Goal: Task Accomplishment & Management: Complete application form

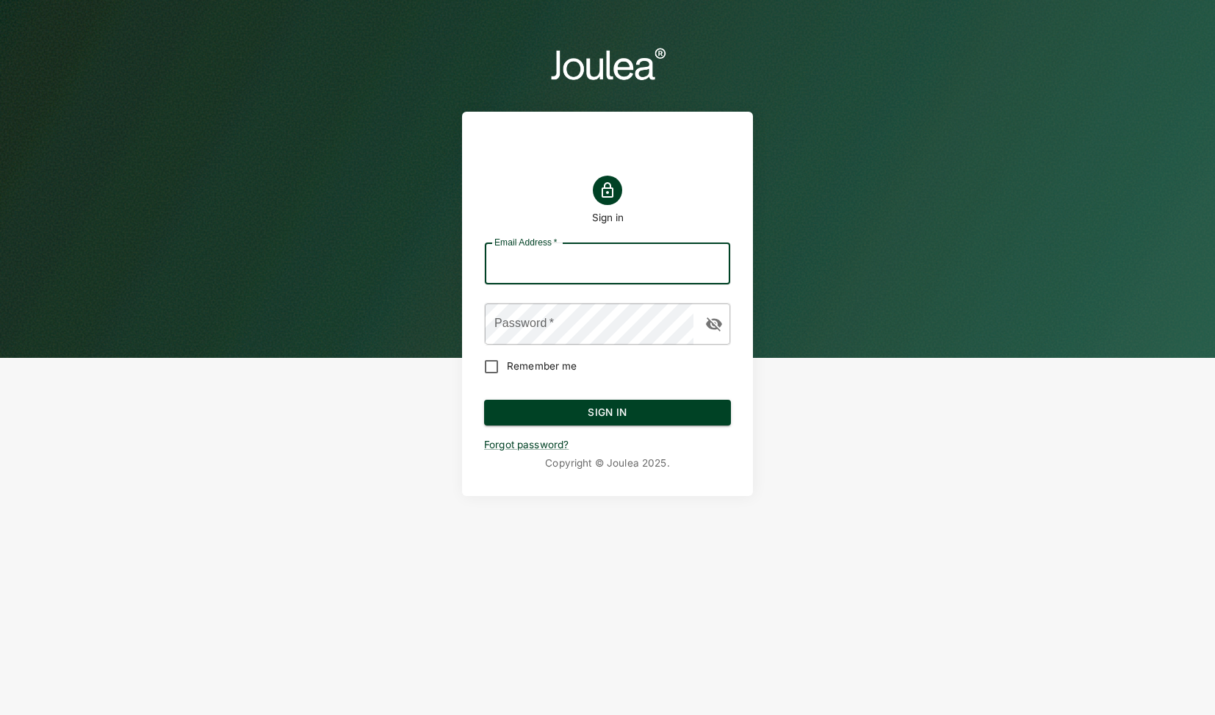
click at [515, 257] on input "Email Address   *" at bounding box center [607, 263] width 245 height 41
type input "customersuccess@joulea.com"
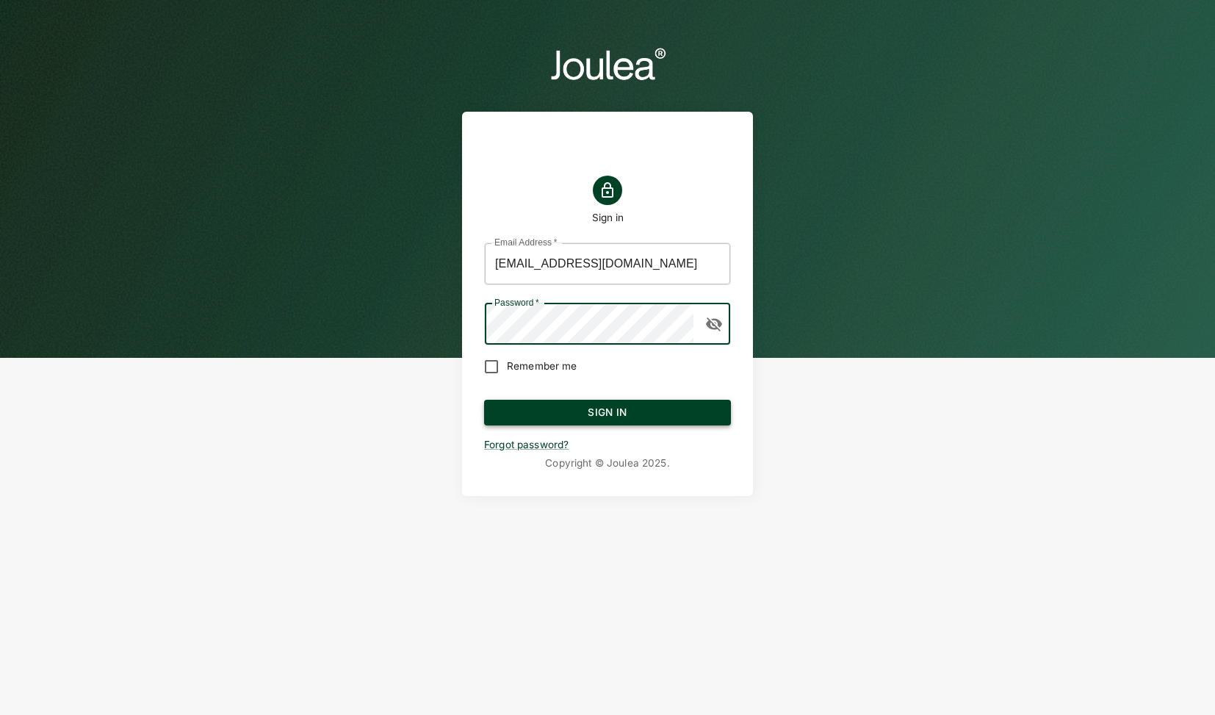
click at [589, 417] on button "Sign In" at bounding box center [607, 413] width 247 height 26
click at [654, 419] on button "Sign In" at bounding box center [607, 413] width 247 height 26
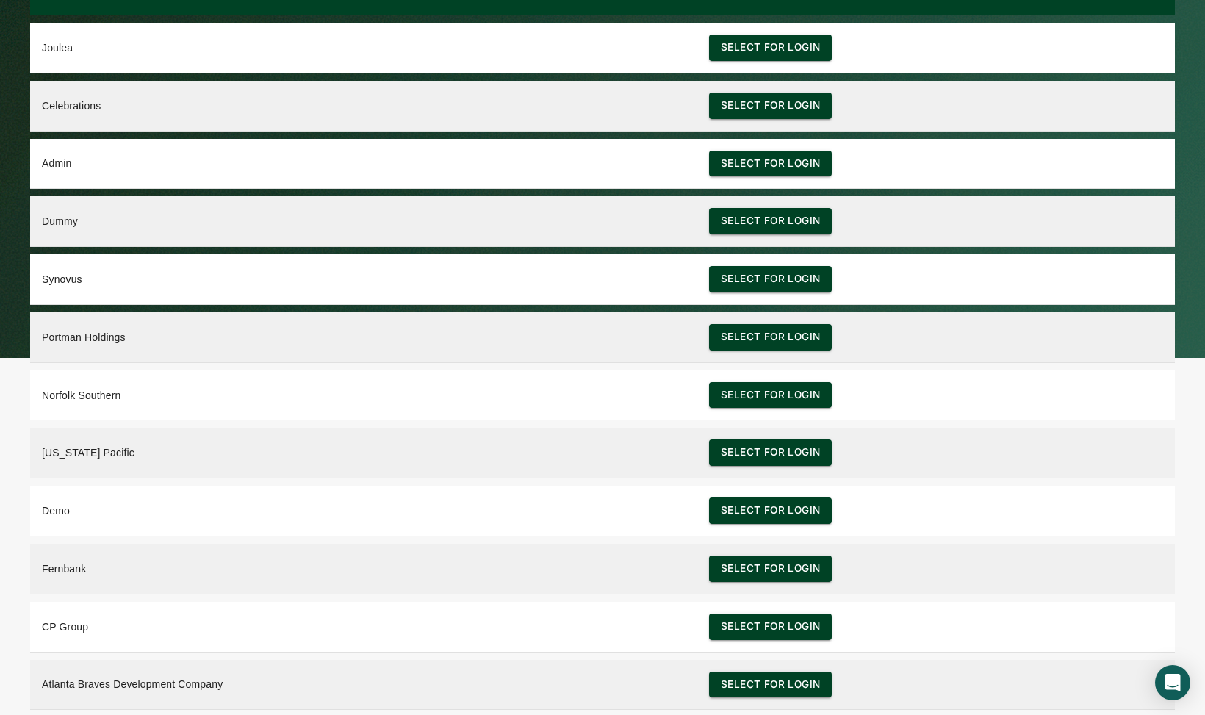
scroll to position [36, 0]
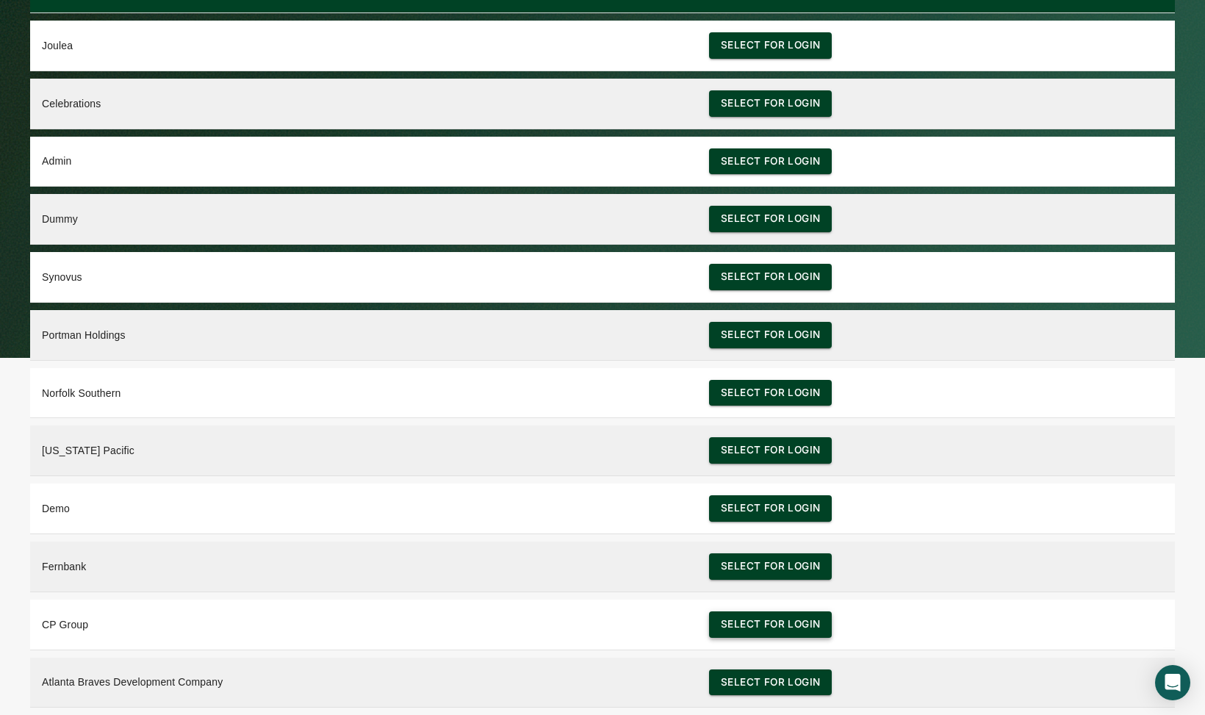
click at [785, 630] on button "Select for login" at bounding box center [770, 624] width 123 height 26
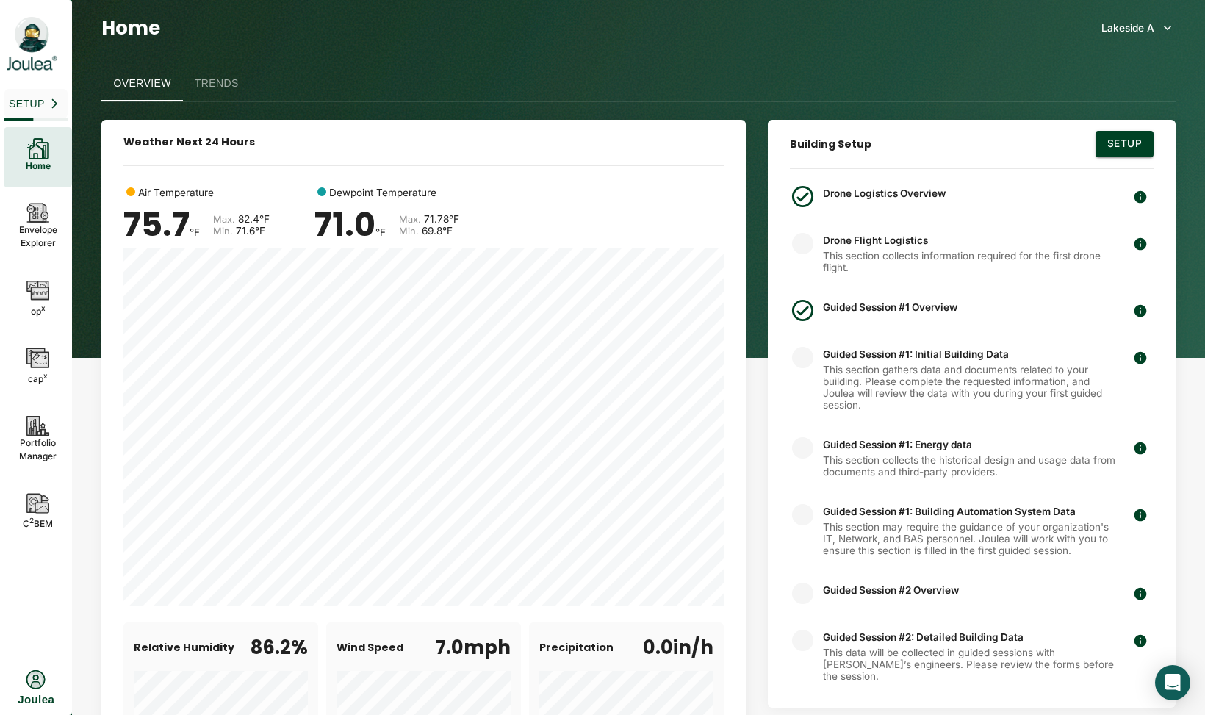
click at [1148, 26] on div "Lakeside A" at bounding box center [1127, 28] width 53 height 16
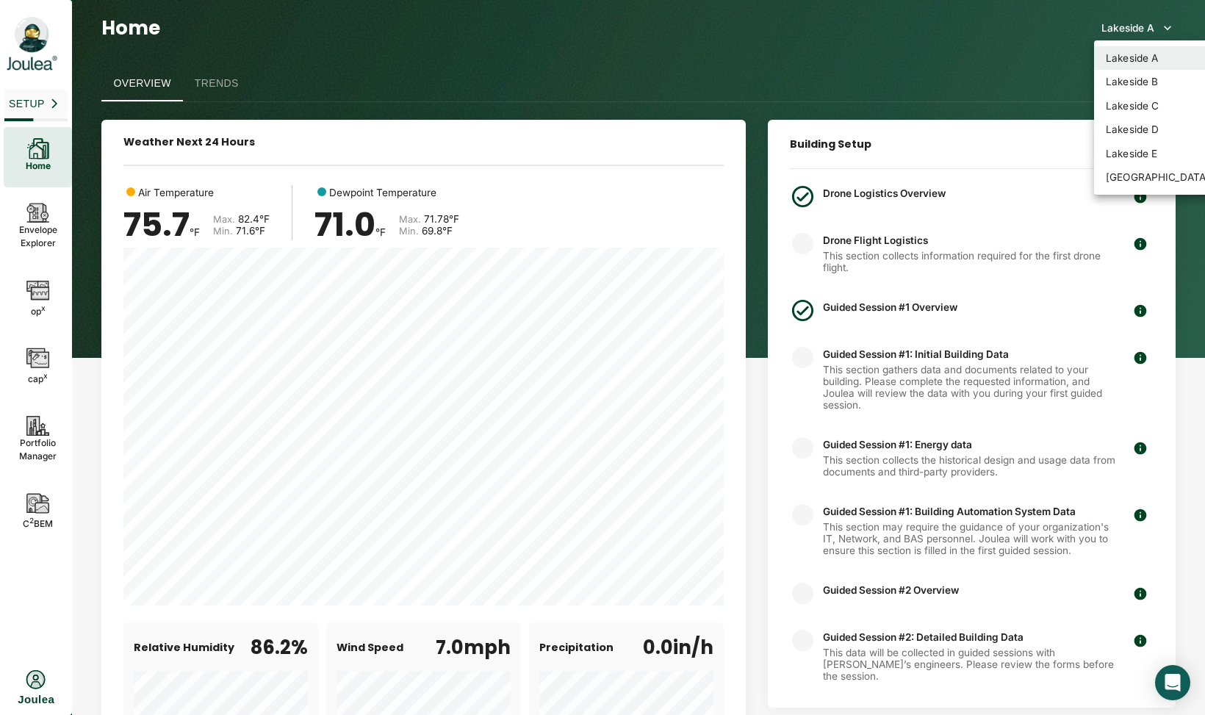
click at [902, 56] on div at bounding box center [602, 357] width 1205 height 715
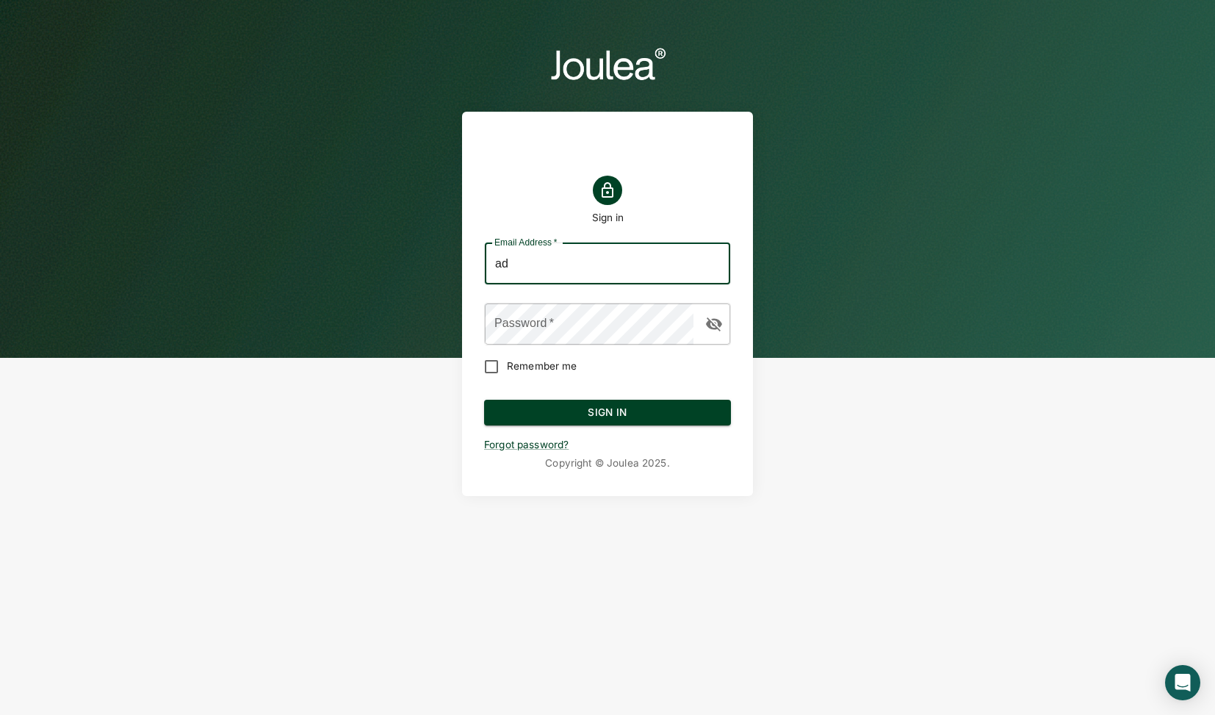
type input "admin@joulea.com"
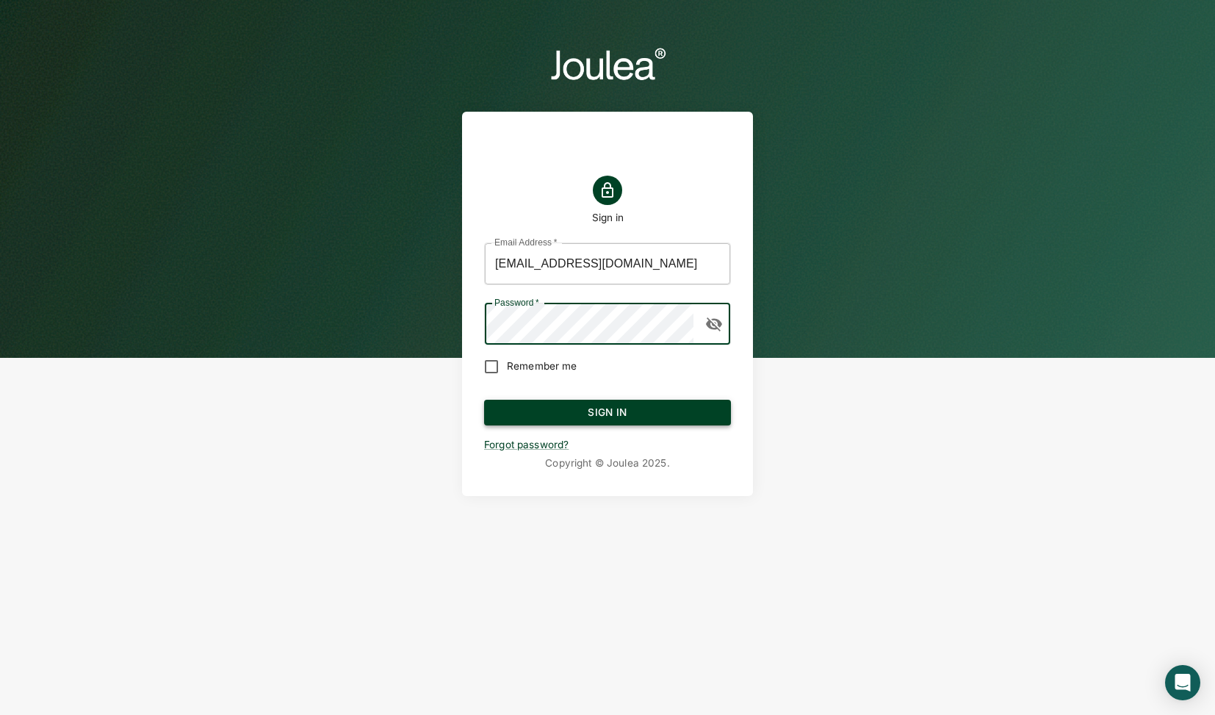
click at [636, 420] on button "Sign In" at bounding box center [607, 413] width 247 height 26
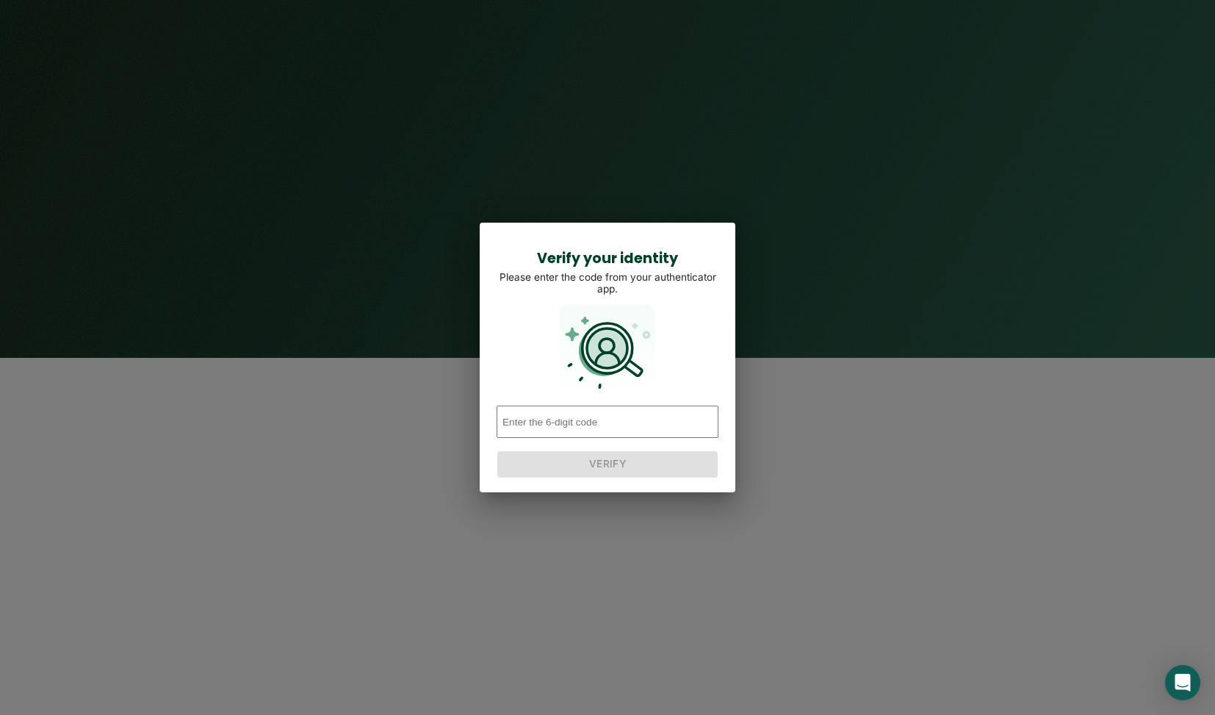
click at [613, 422] on input "number" at bounding box center [608, 422] width 222 height 32
type input "223510"
click at [616, 475] on button "Verify" at bounding box center [607, 464] width 220 height 26
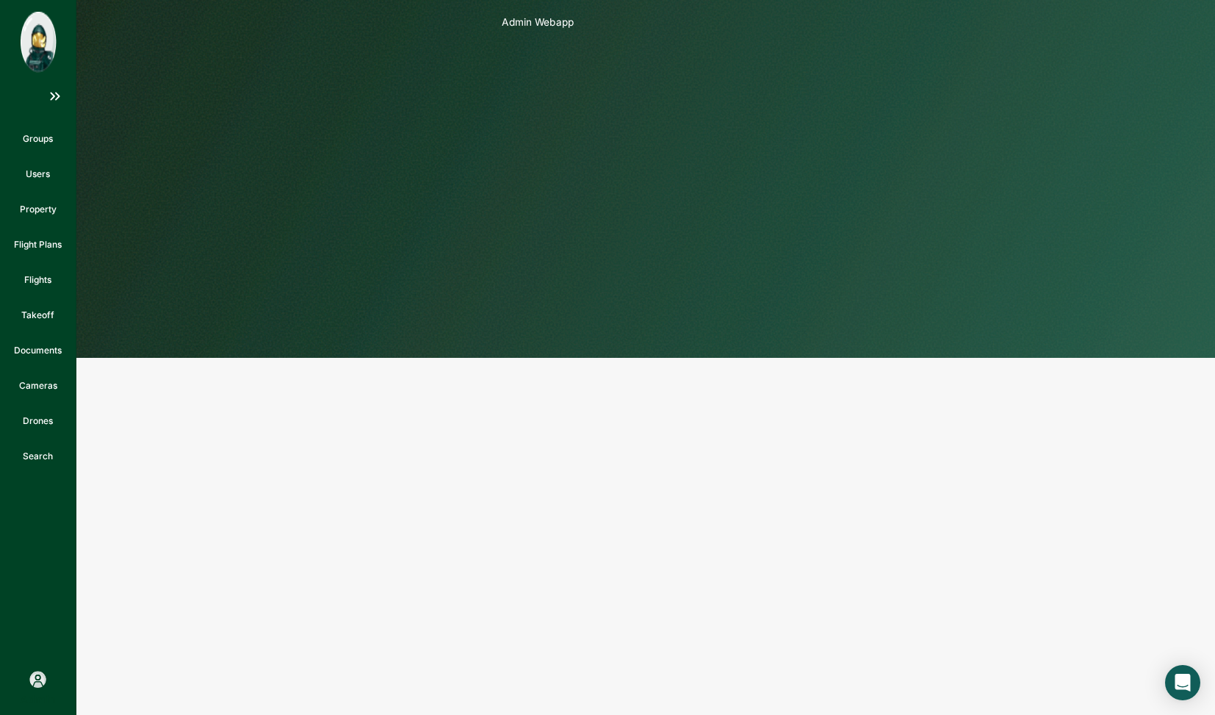
click at [558, 233] on div at bounding box center [607, 179] width 1215 height 358
click at [37, 209] on p "Property" at bounding box center [38, 209] width 37 height 13
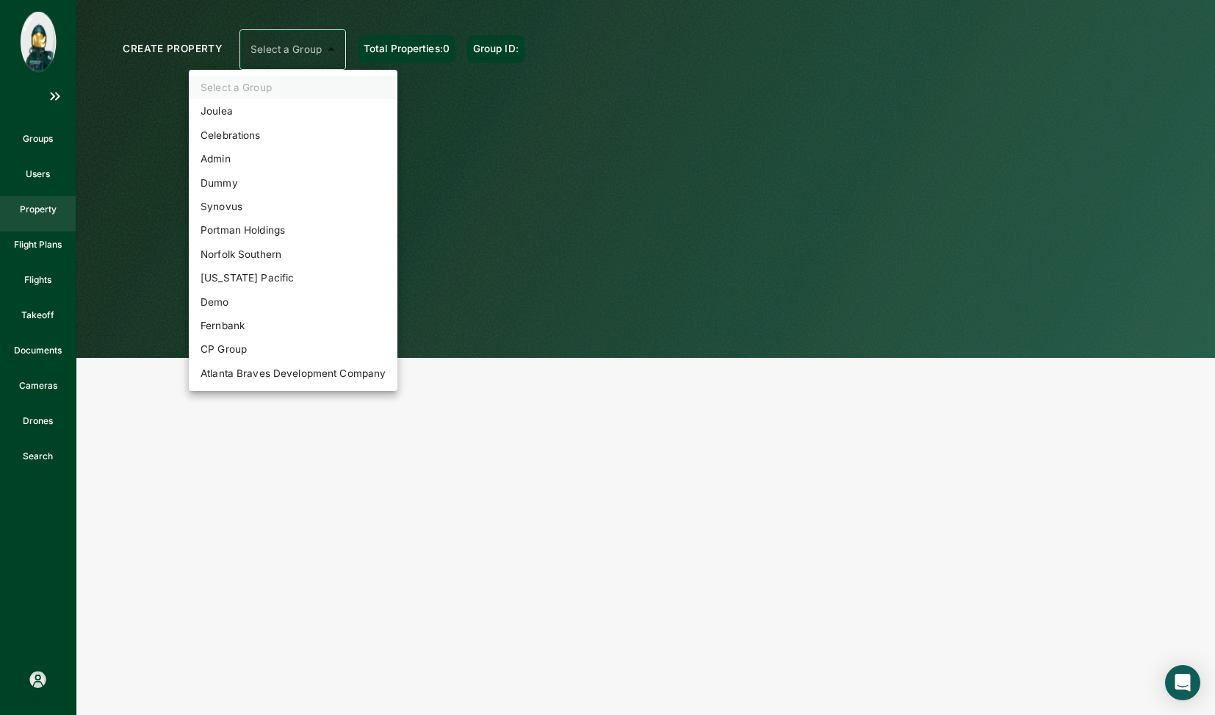
click at [328, 0] on body "Groups Users Property Flight Plans Flights Takeoff Documents Cameras Drones Sea…" at bounding box center [607, 0] width 1215 height 0
click at [234, 348] on li "CP Group" at bounding box center [293, 349] width 209 height 24
type input "c9b9ca73-b563-4c97-89ae-5c47e0bf6d9e"
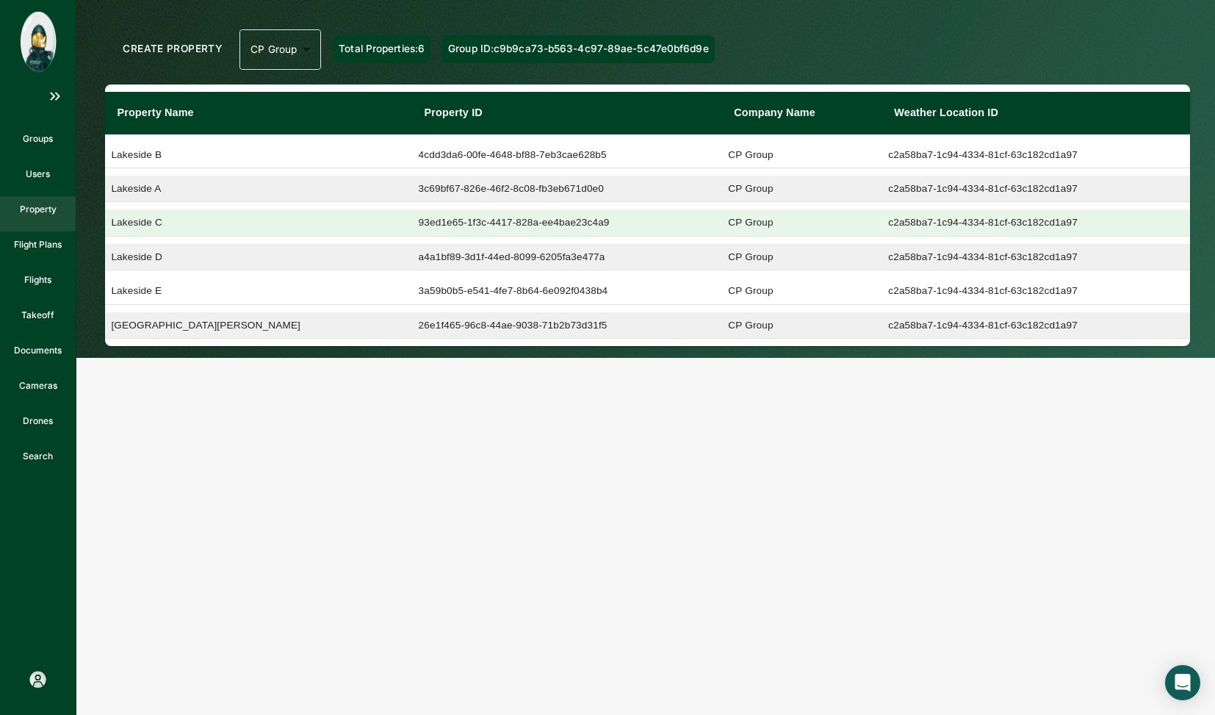
click at [144, 228] on td "Lakeside C" at bounding box center [258, 222] width 307 height 26
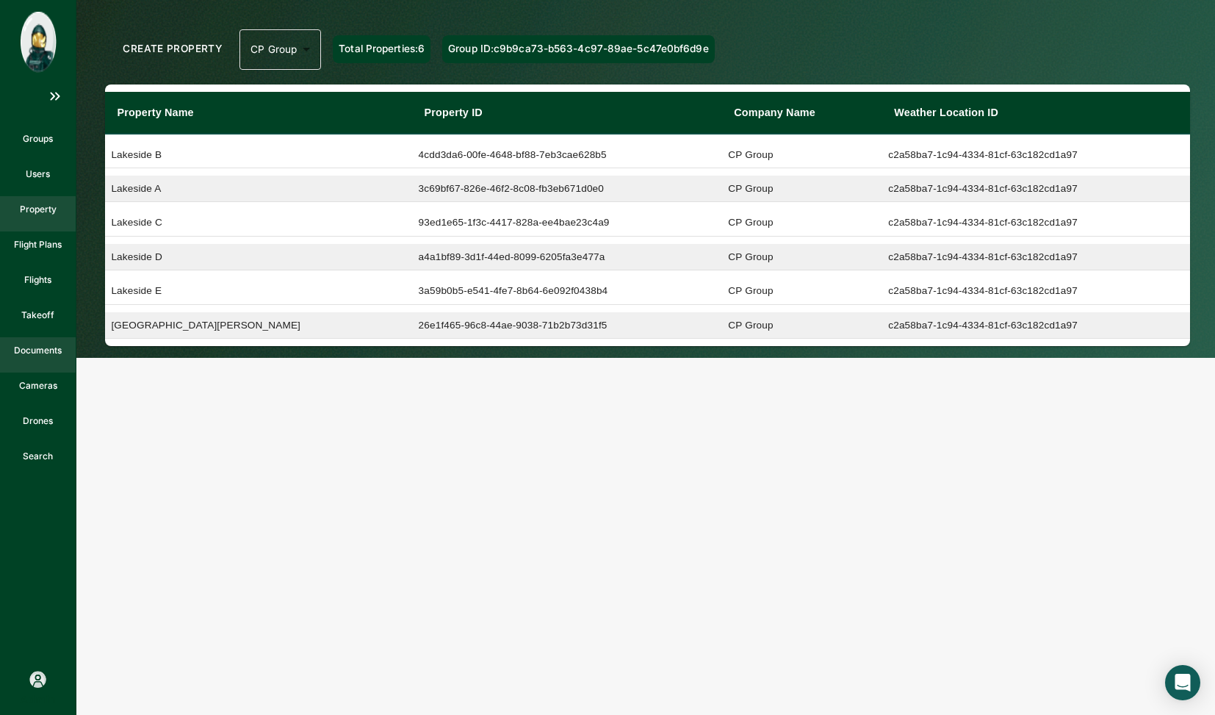
click at [37, 348] on p "Documents" at bounding box center [38, 350] width 48 height 13
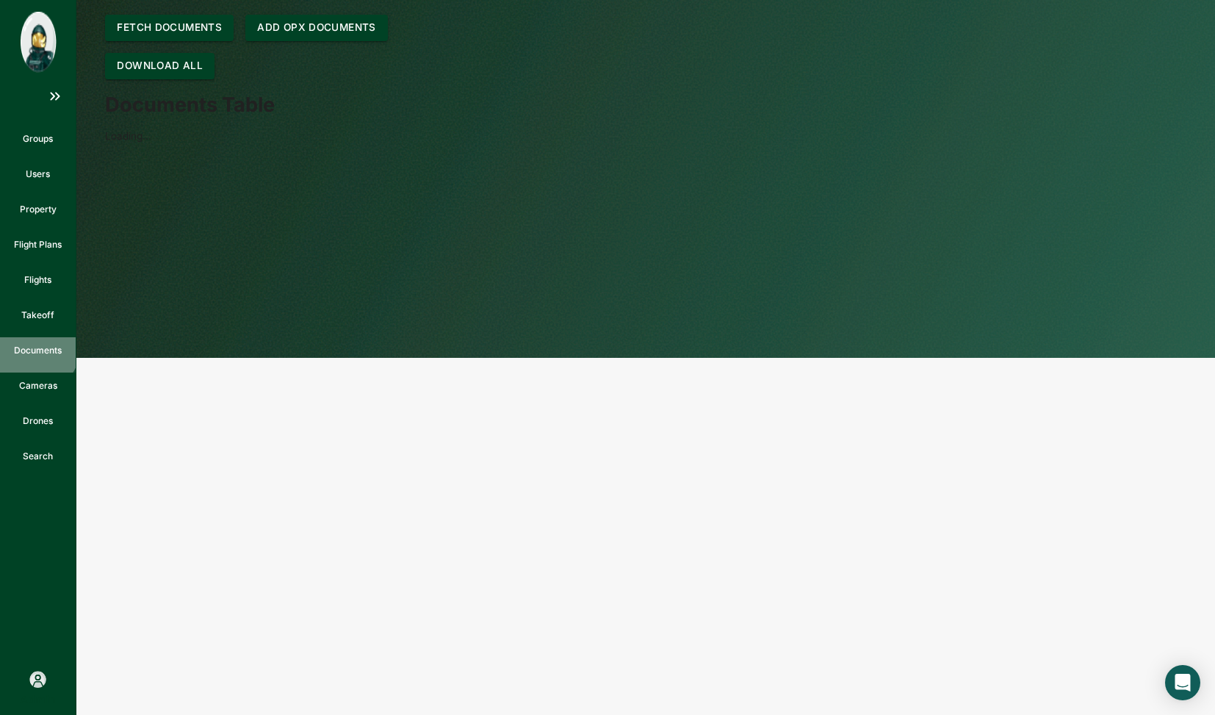
click at [32, 348] on p "Documents" at bounding box center [38, 350] width 48 height 13
click at [190, 21] on button "Fetch Documents" at bounding box center [169, 28] width 129 height 26
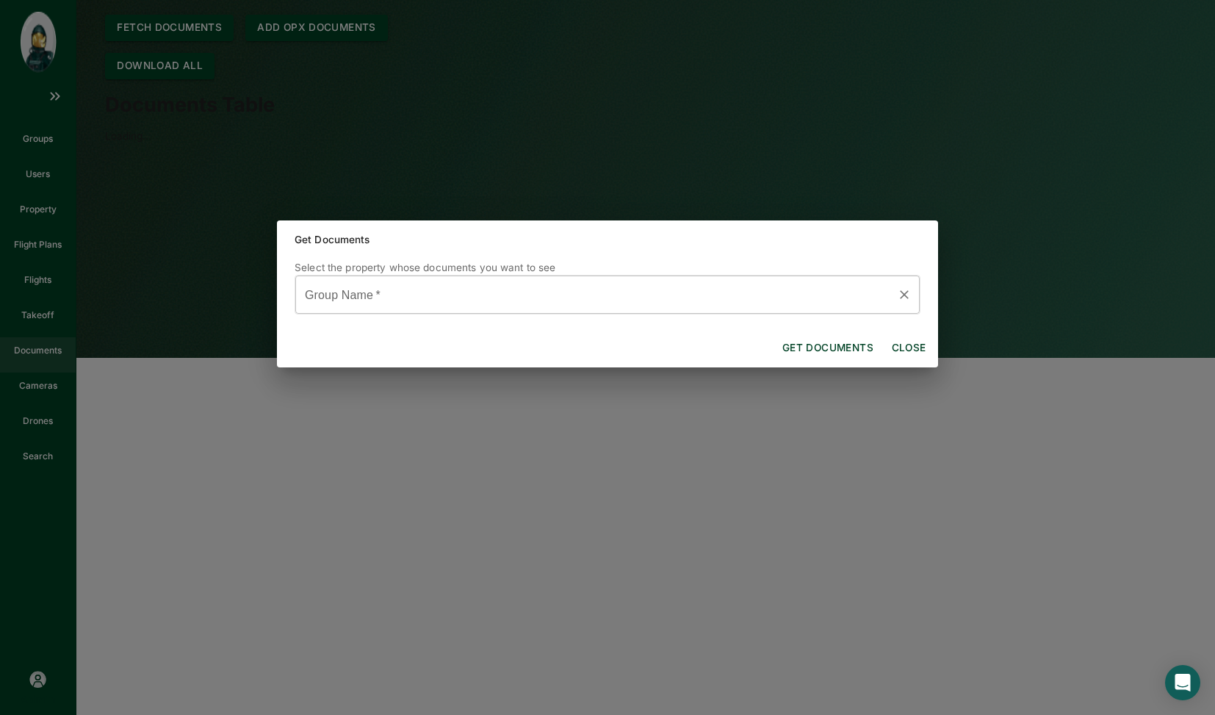
click at [518, 303] on input "Group Name   *" at bounding box center [596, 295] width 589 height 26
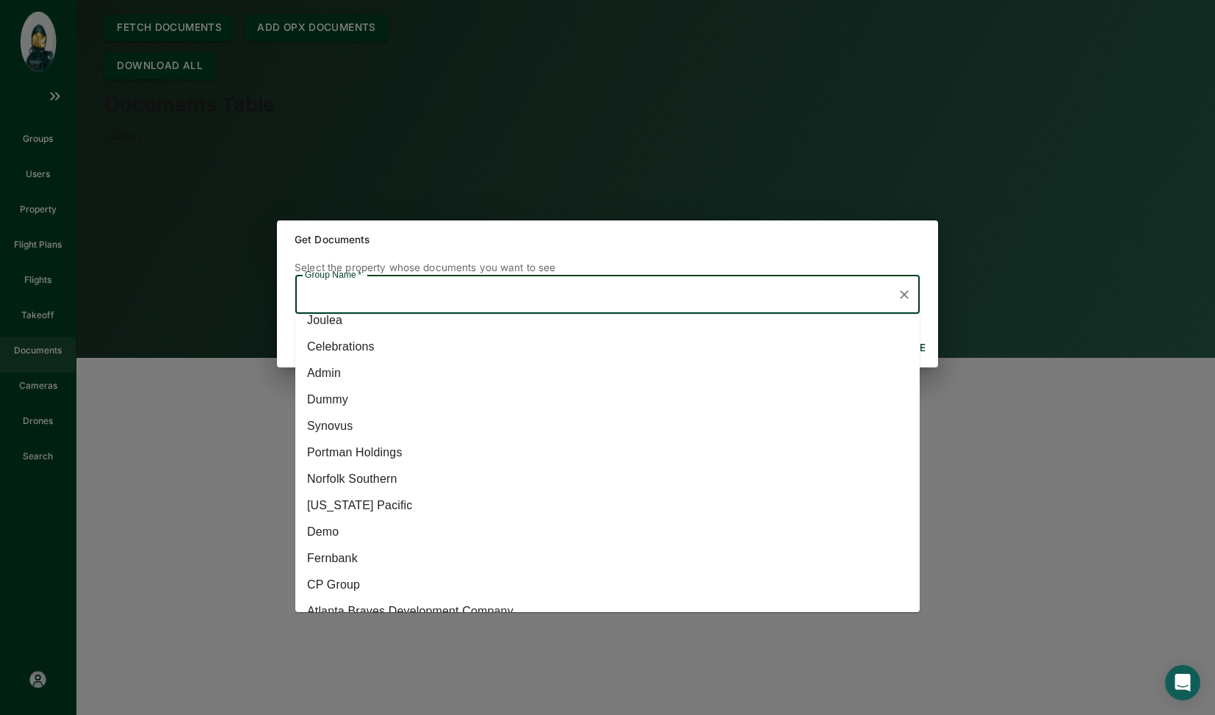
scroll to position [32, 0]
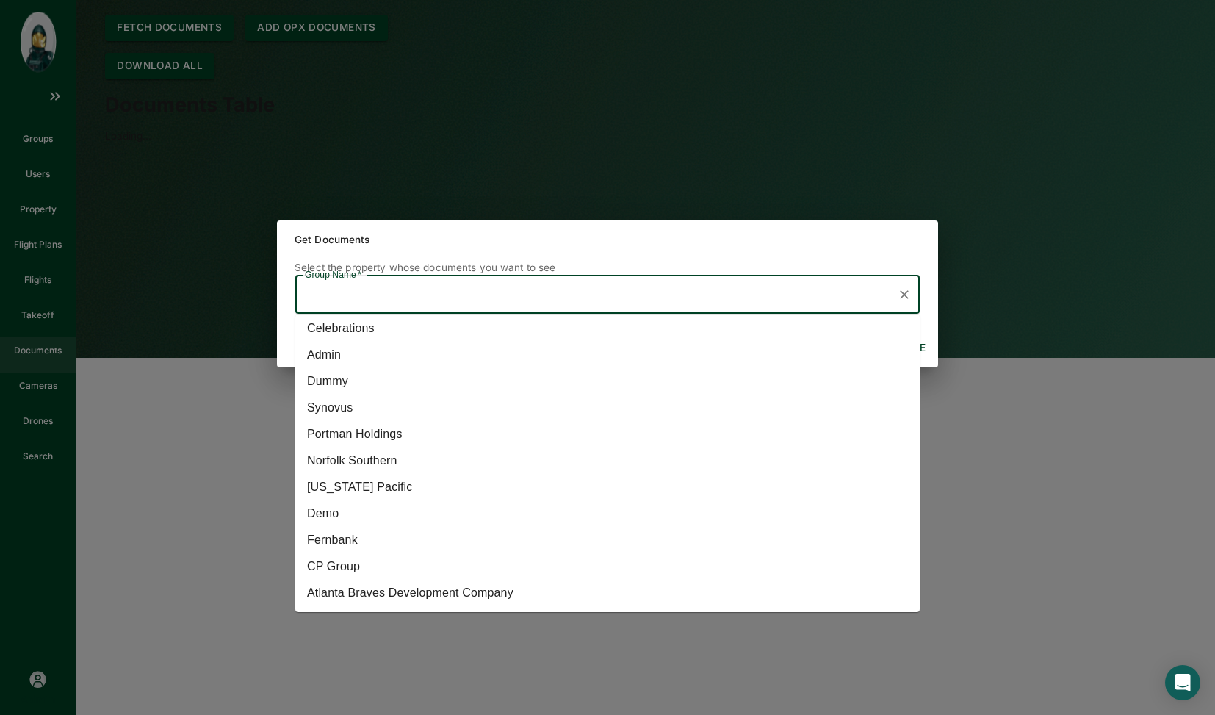
click at [387, 558] on li "CP Group" at bounding box center [607, 566] width 625 height 26
type input "CP Group"
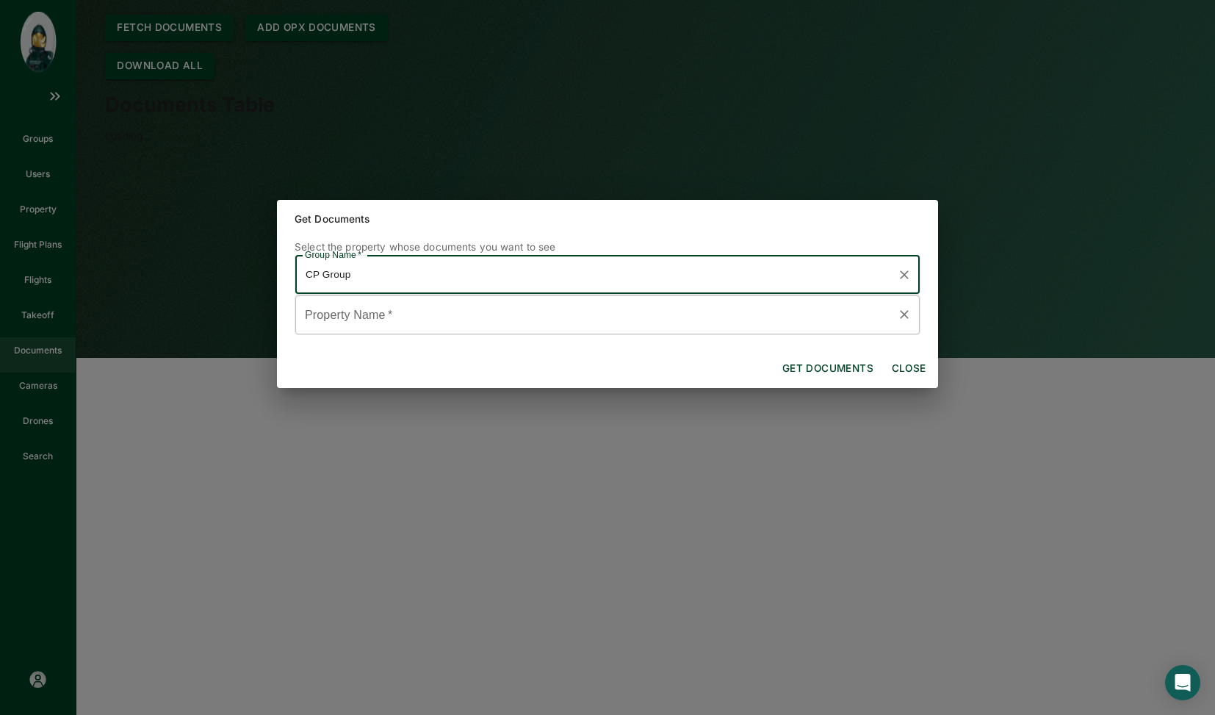
click at [395, 309] on input "Property Name   *" at bounding box center [596, 315] width 589 height 26
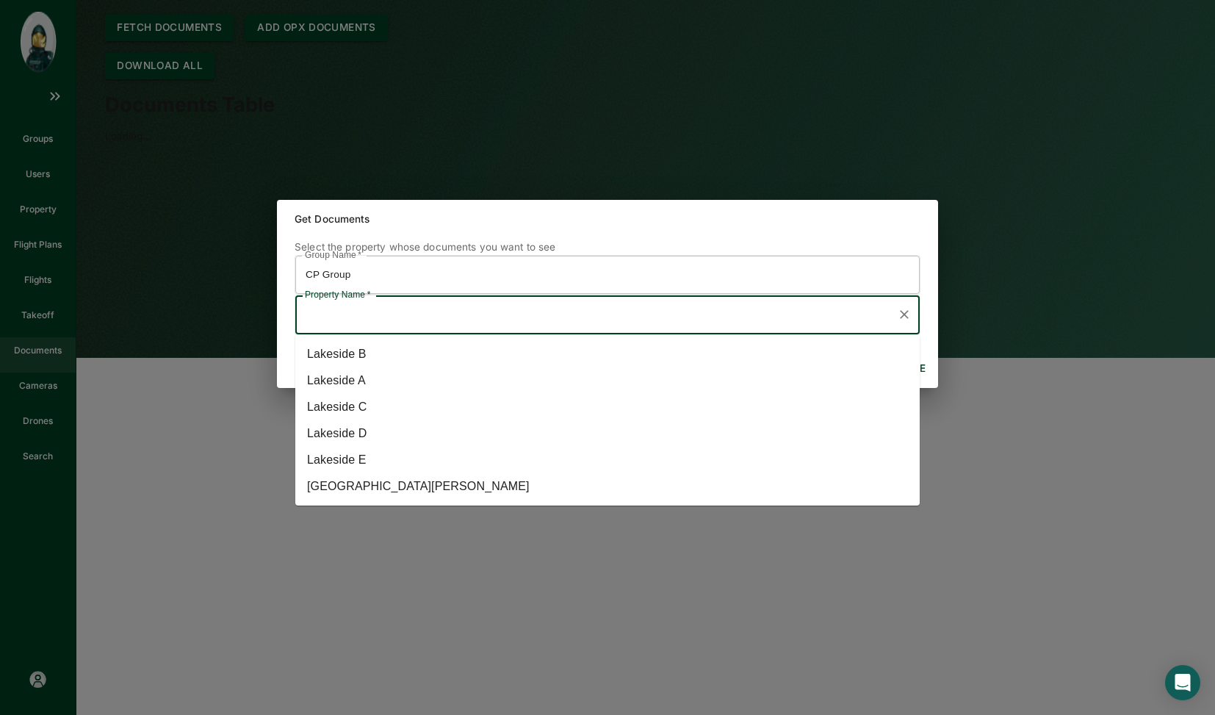
click at [384, 355] on li "Lakeside B" at bounding box center [607, 354] width 625 height 26
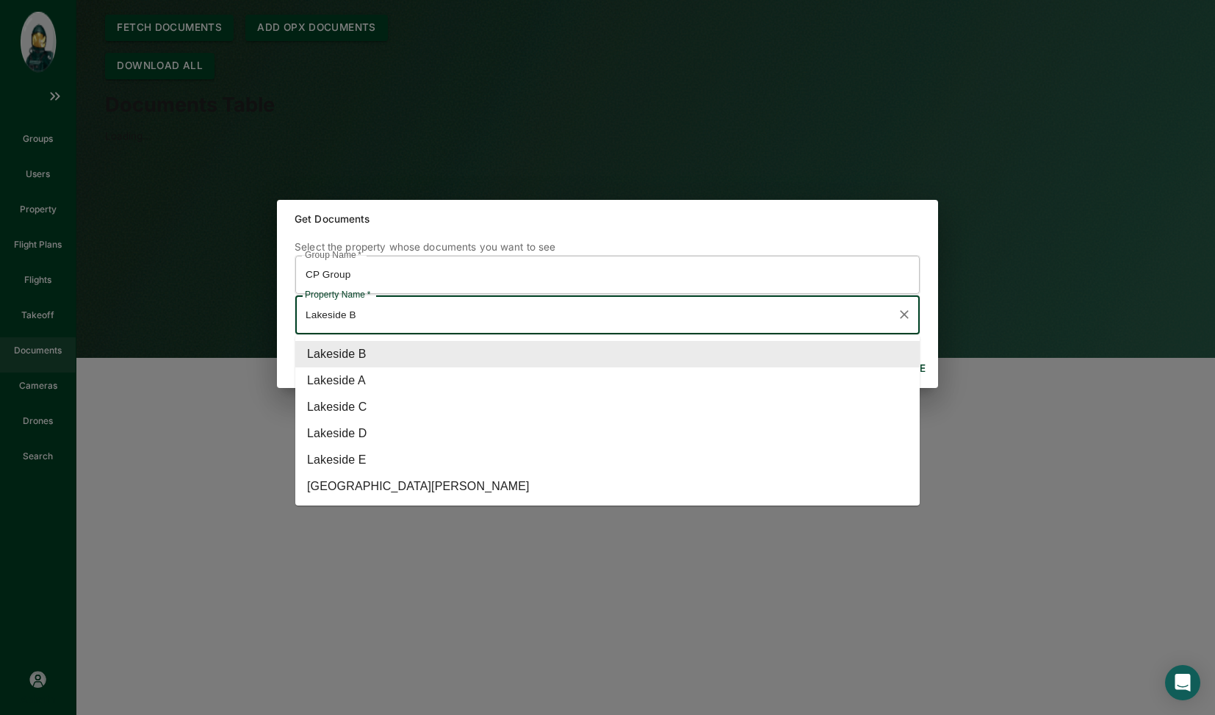
click at [580, 325] on input "Lakeside B" at bounding box center [596, 315] width 589 height 26
click at [439, 461] on li "Lakeside E" at bounding box center [607, 460] width 625 height 26
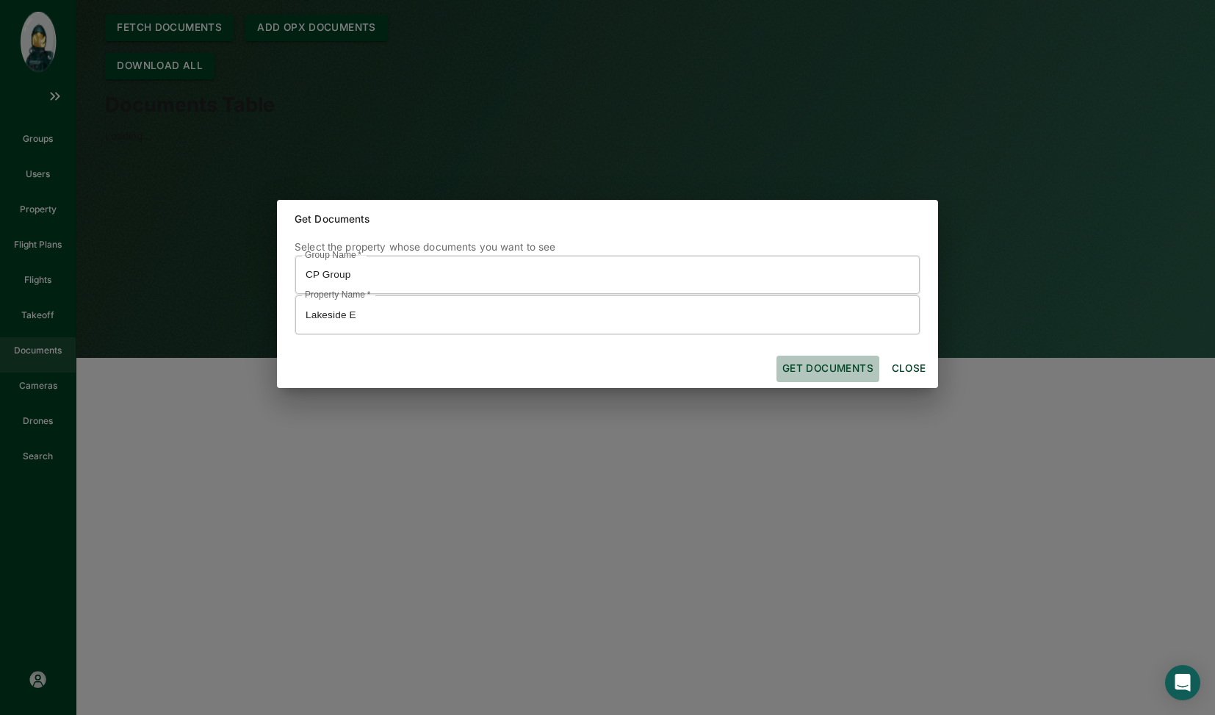
click at [815, 362] on button "Get documents" at bounding box center [828, 369] width 103 height 26
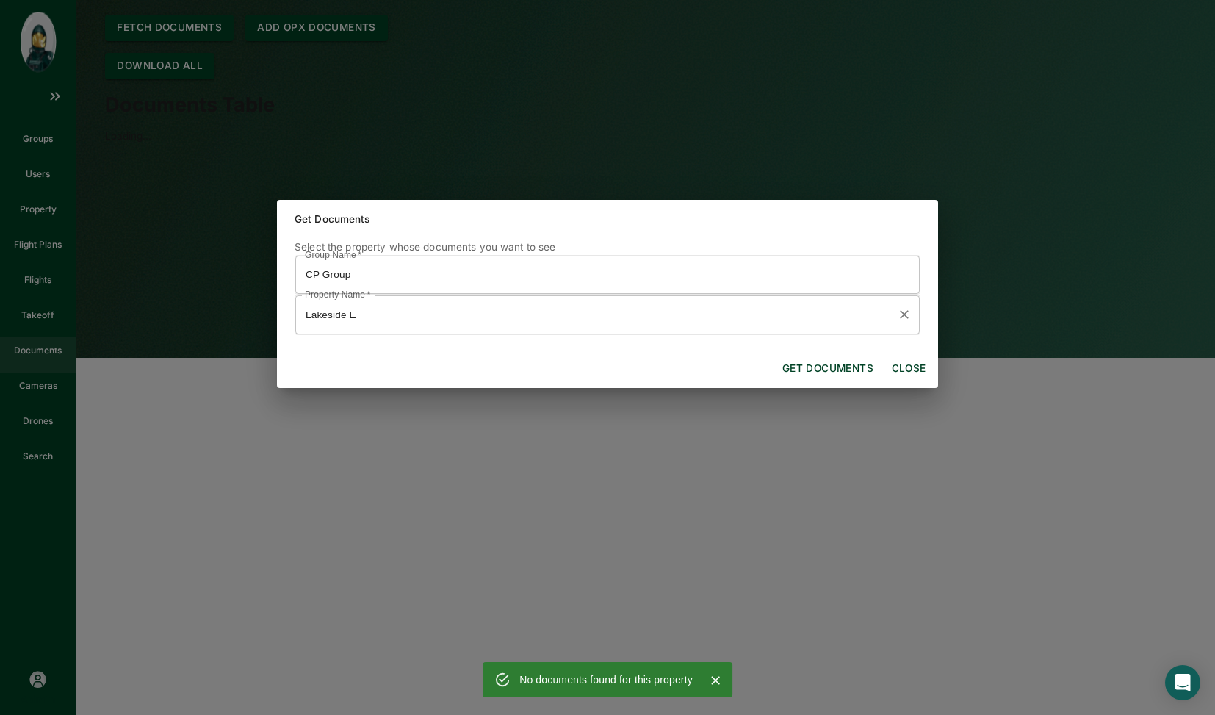
click at [500, 319] on input "Lakeside E" at bounding box center [596, 315] width 589 height 26
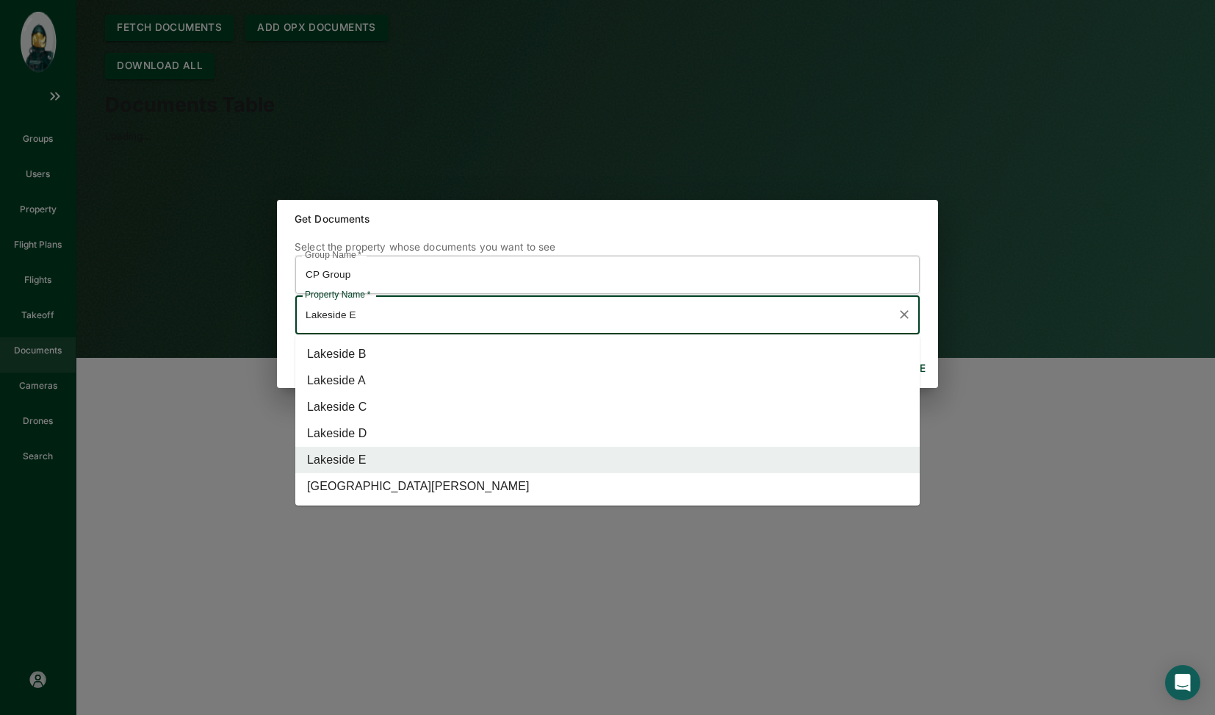
click at [443, 436] on li "Lakeside D" at bounding box center [607, 433] width 625 height 26
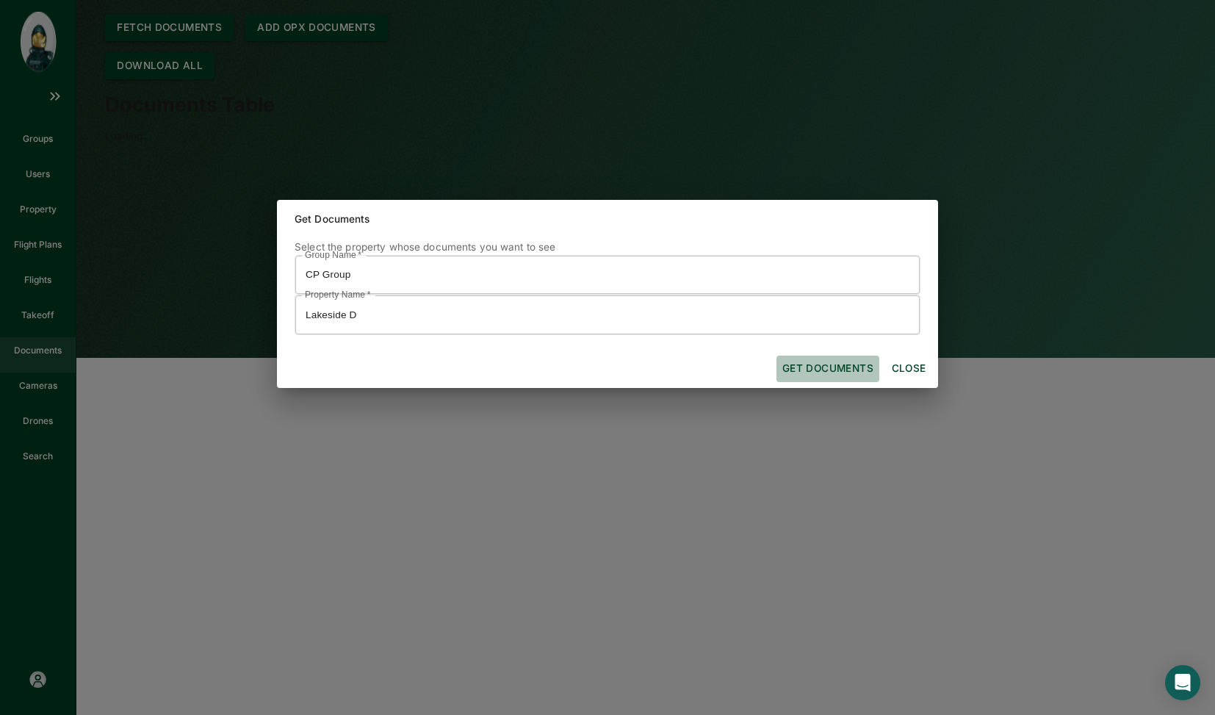
click at [797, 360] on button "Get documents" at bounding box center [828, 369] width 103 height 26
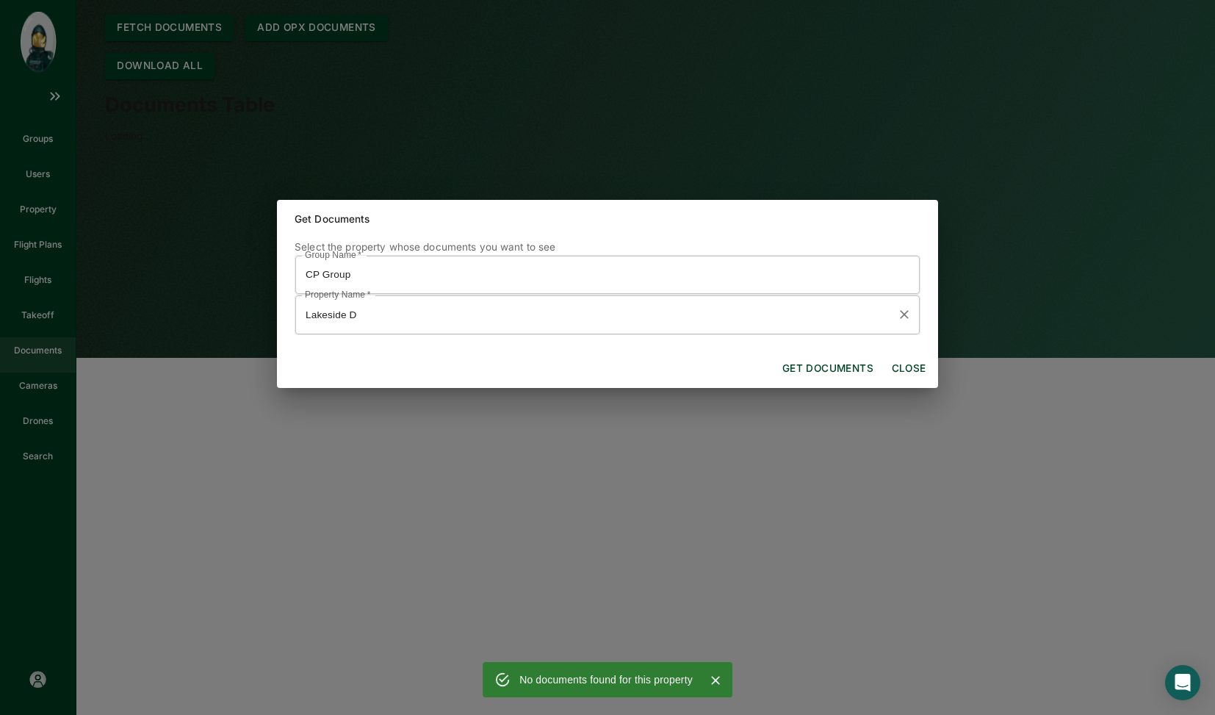
click at [517, 326] on input "Lakeside D" at bounding box center [596, 315] width 589 height 26
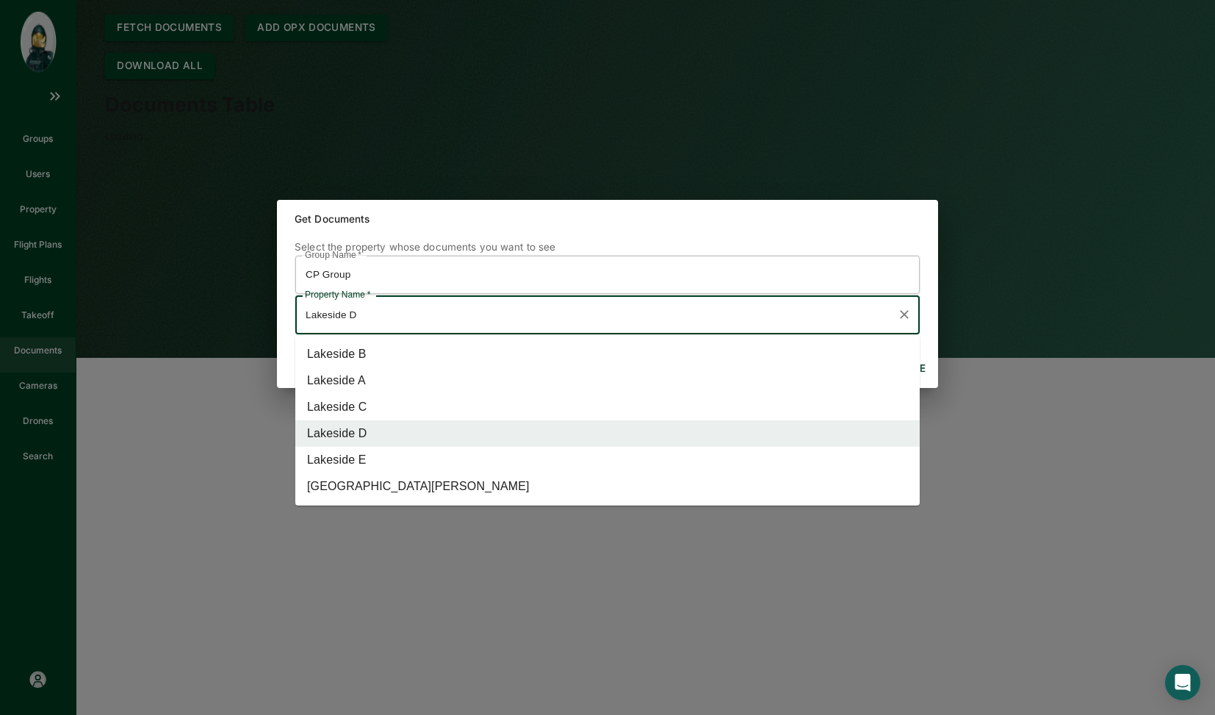
click at [456, 406] on li "Lakeside C" at bounding box center [607, 407] width 625 height 26
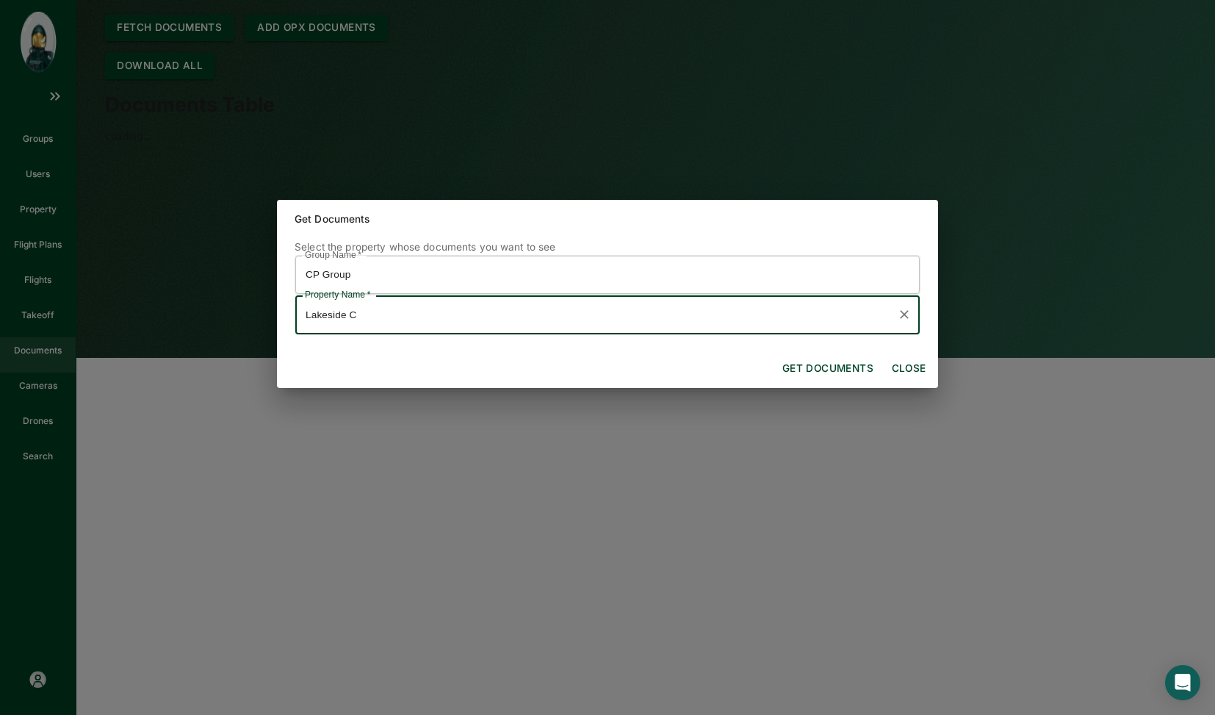
click at [805, 359] on button "Get documents" at bounding box center [828, 369] width 103 height 26
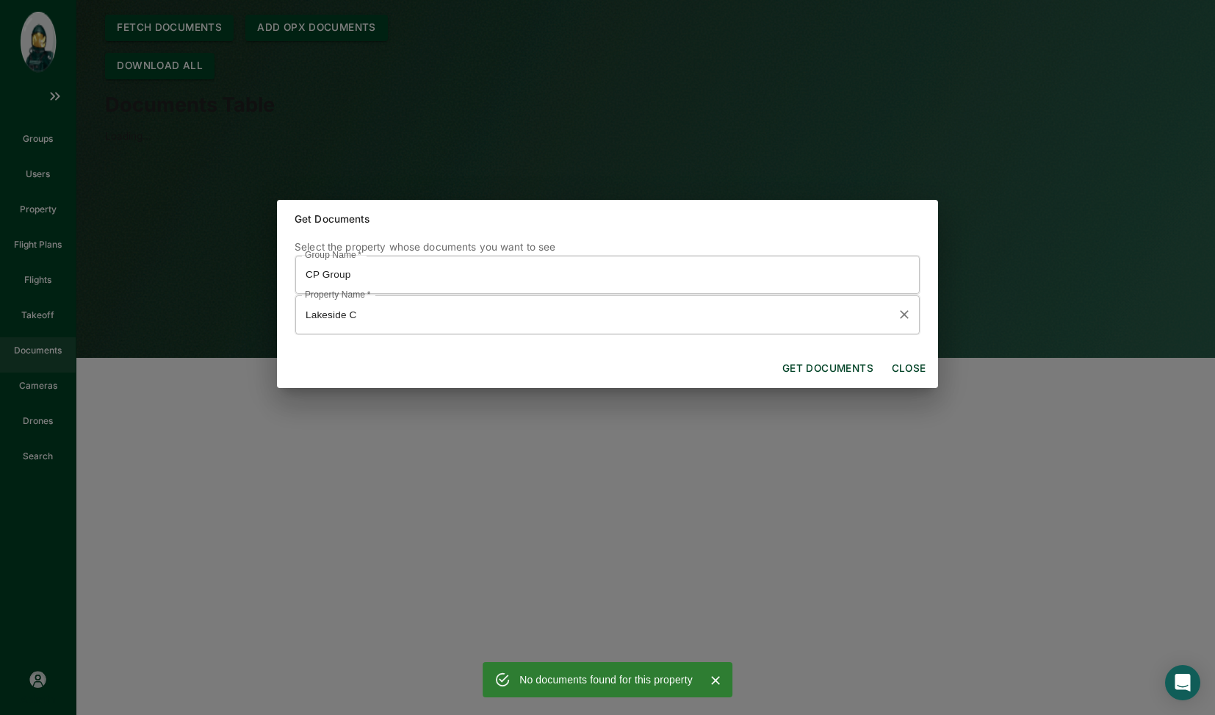
click at [425, 316] on input "Lakeside C" at bounding box center [596, 315] width 589 height 26
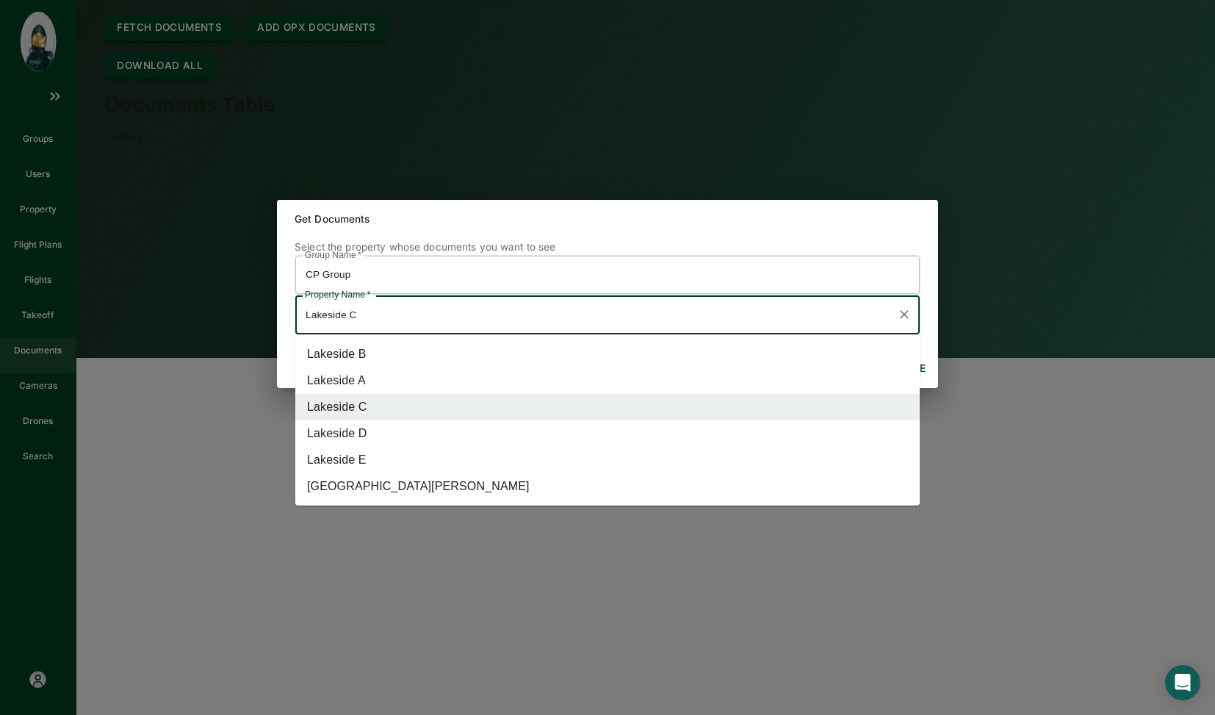
click at [412, 370] on li "Lakeside A" at bounding box center [607, 380] width 625 height 26
type input "Lakeside A"
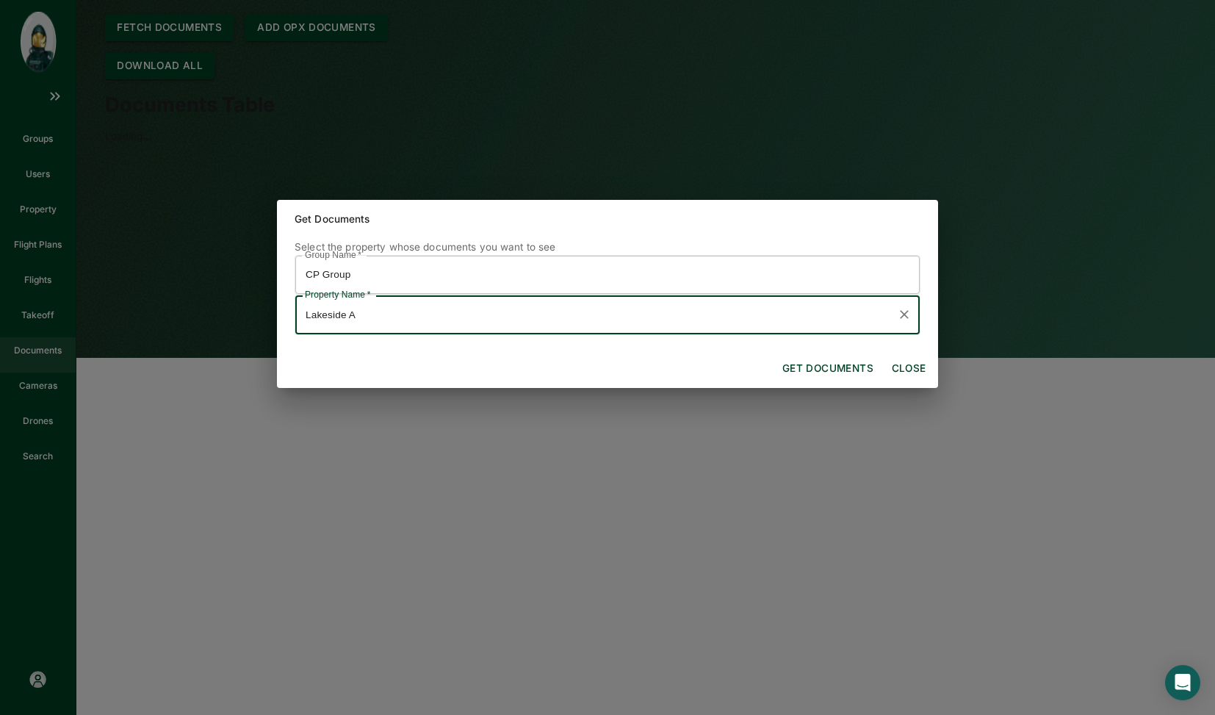
click at [804, 362] on button "Get documents" at bounding box center [828, 369] width 103 height 26
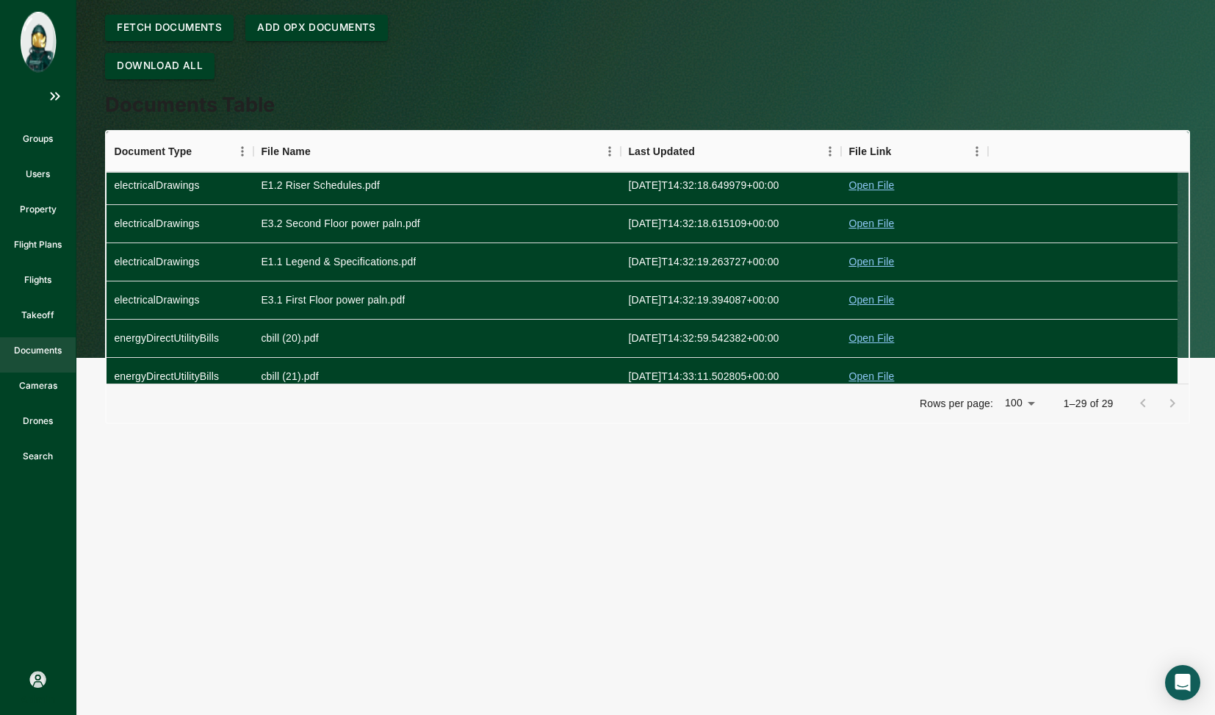
scroll to position [897, 0]
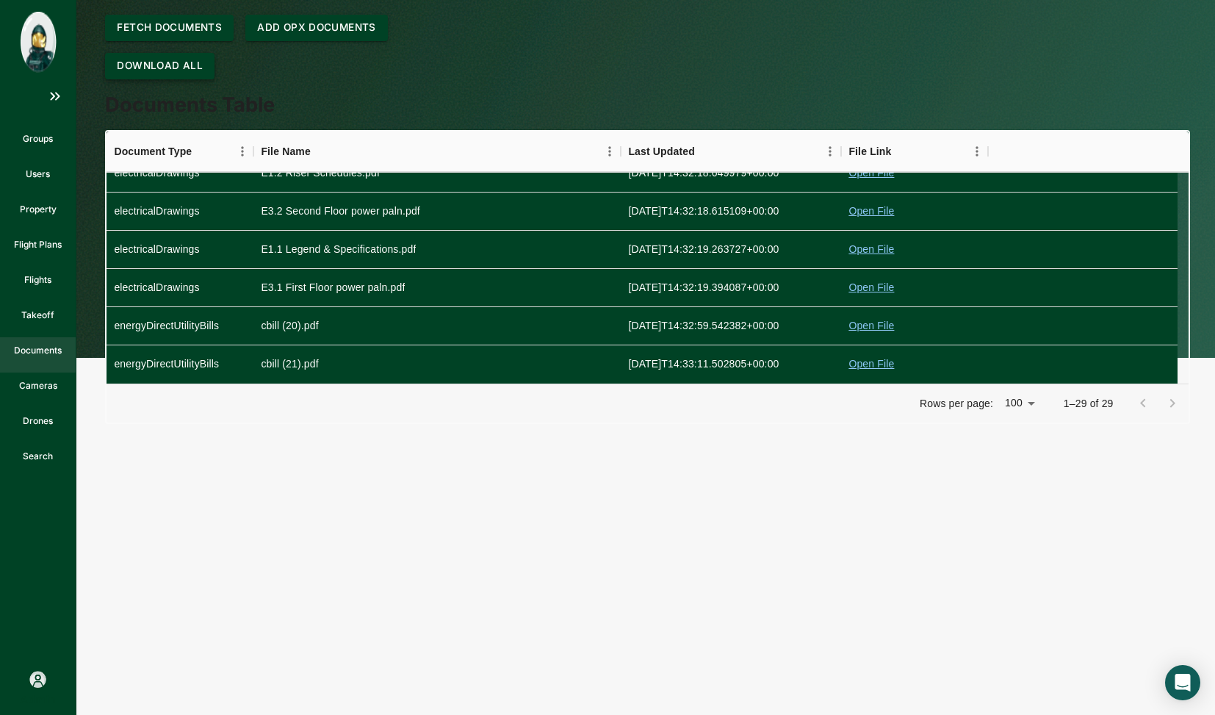
click at [169, 62] on button "Download All" at bounding box center [159, 66] width 109 height 26
click at [193, 23] on button "Fetch Documents" at bounding box center [169, 28] width 129 height 26
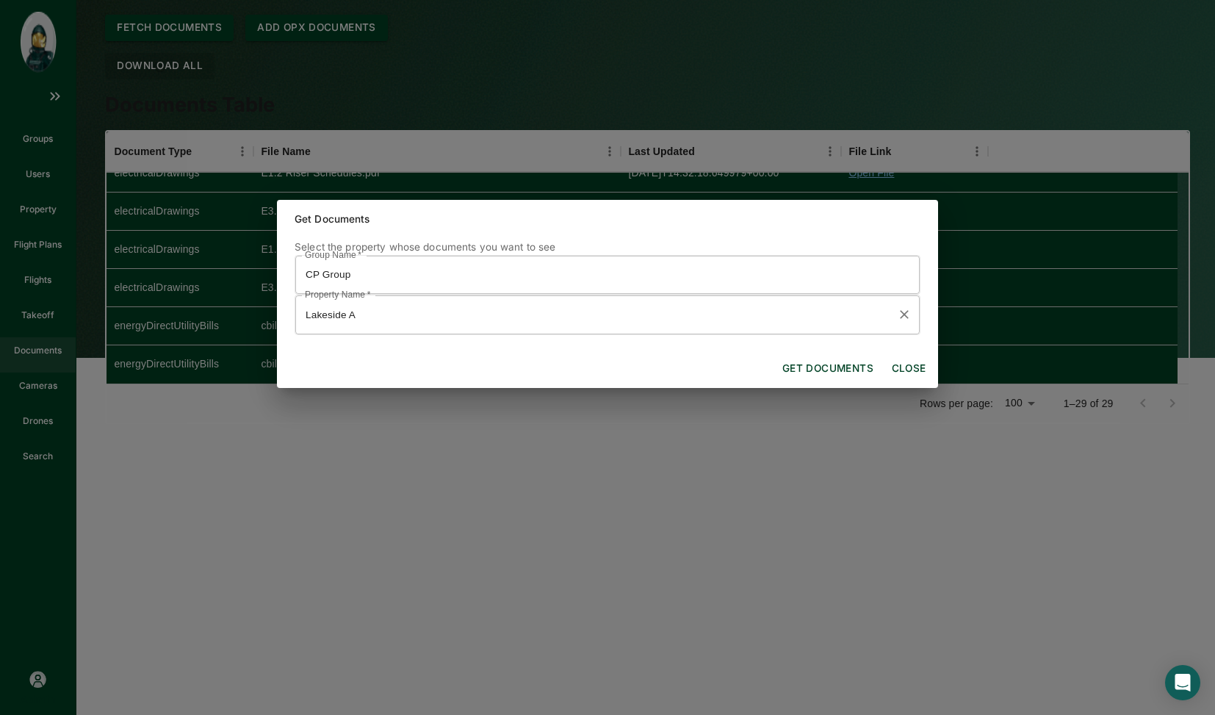
click at [536, 319] on input "Lakeside A" at bounding box center [596, 315] width 589 height 26
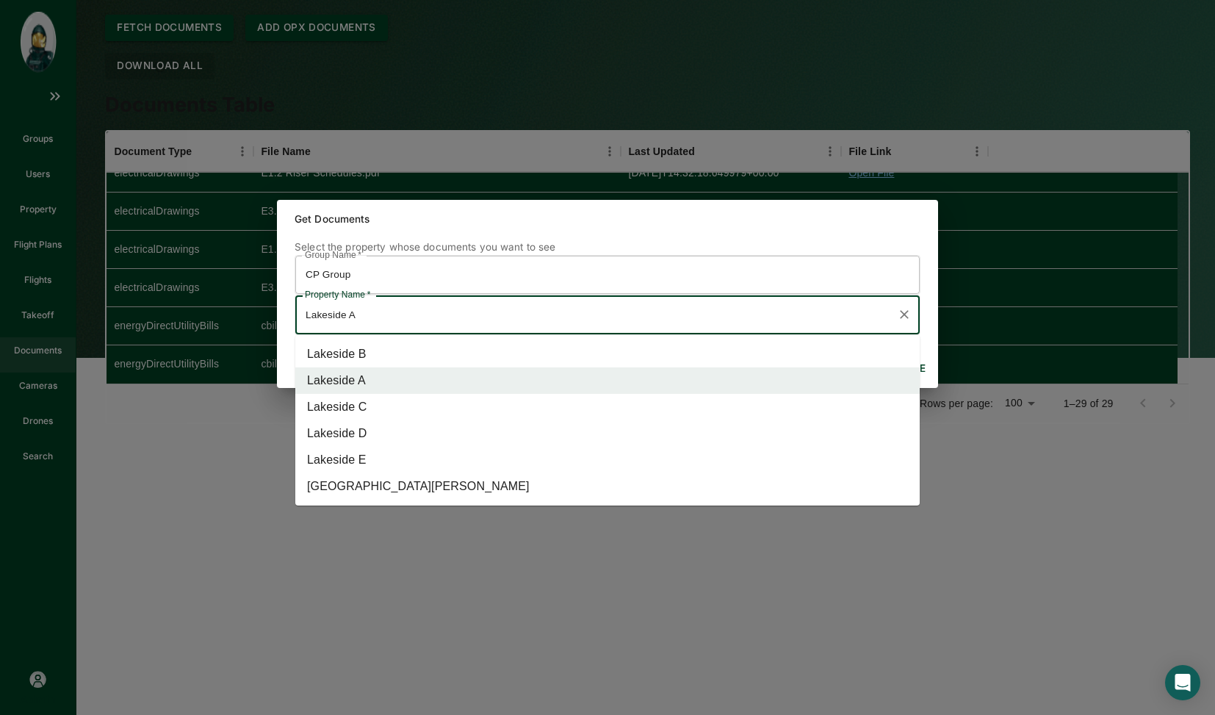
click at [460, 359] on li "Lakeside B" at bounding box center [607, 354] width 625 height 26
type input "Lakeside B"
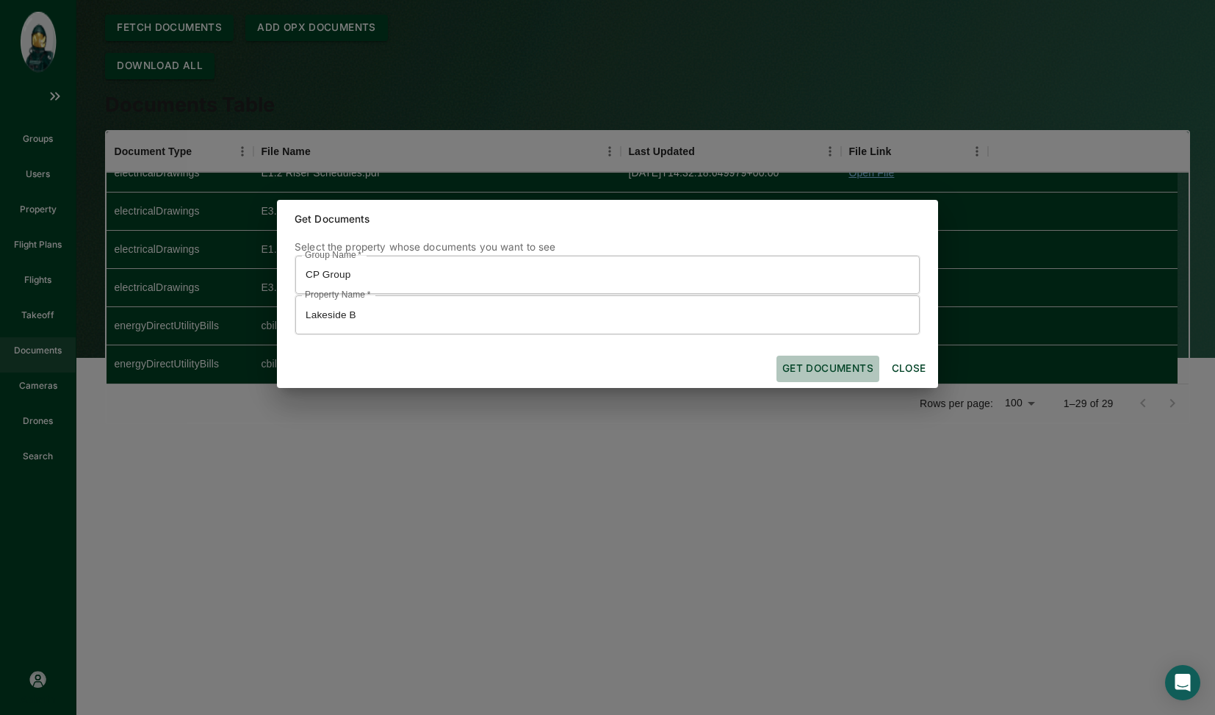
click at [838, 371] on button "Get documents" at bounding box center [828, 369] width 103 height 26
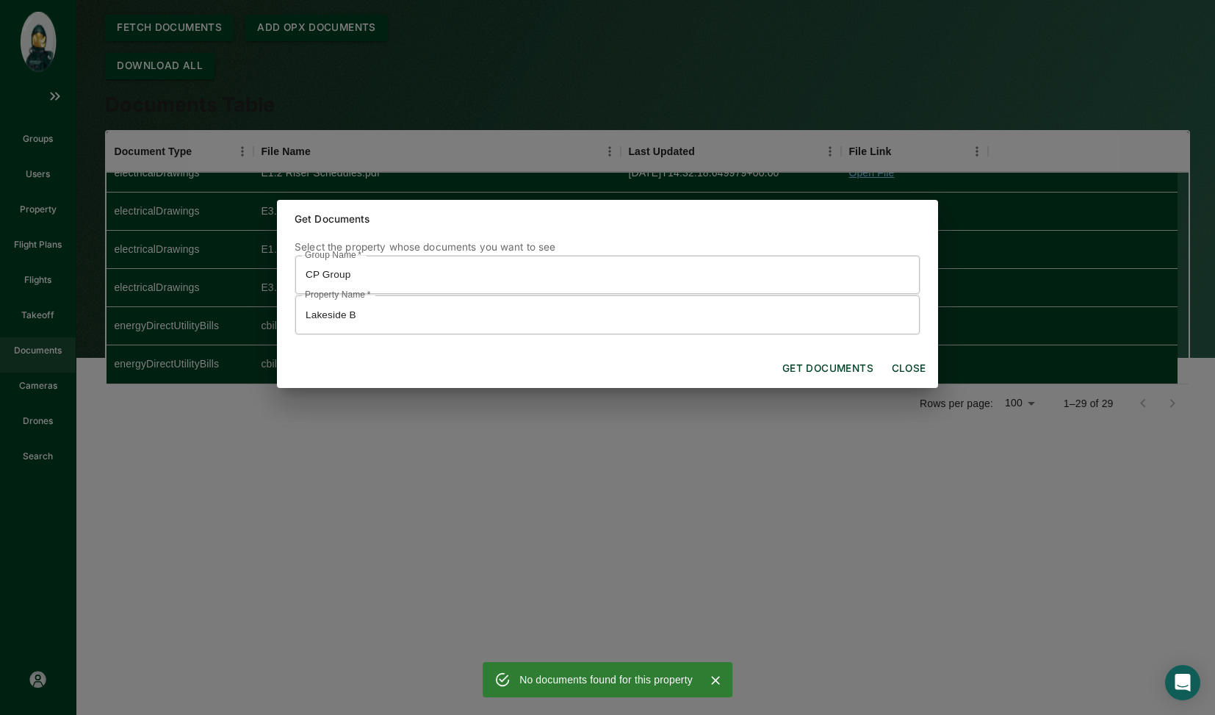
drag, startPoint x: 517, startPoint y: 174, endPoint x: 20, endPoint y: 277, distance: 508.0
click at [20, 277] on div "Get Documents Select the property whose documents you want to see Group Name   …" at bounding box center [607, 294] width 1215 height 588
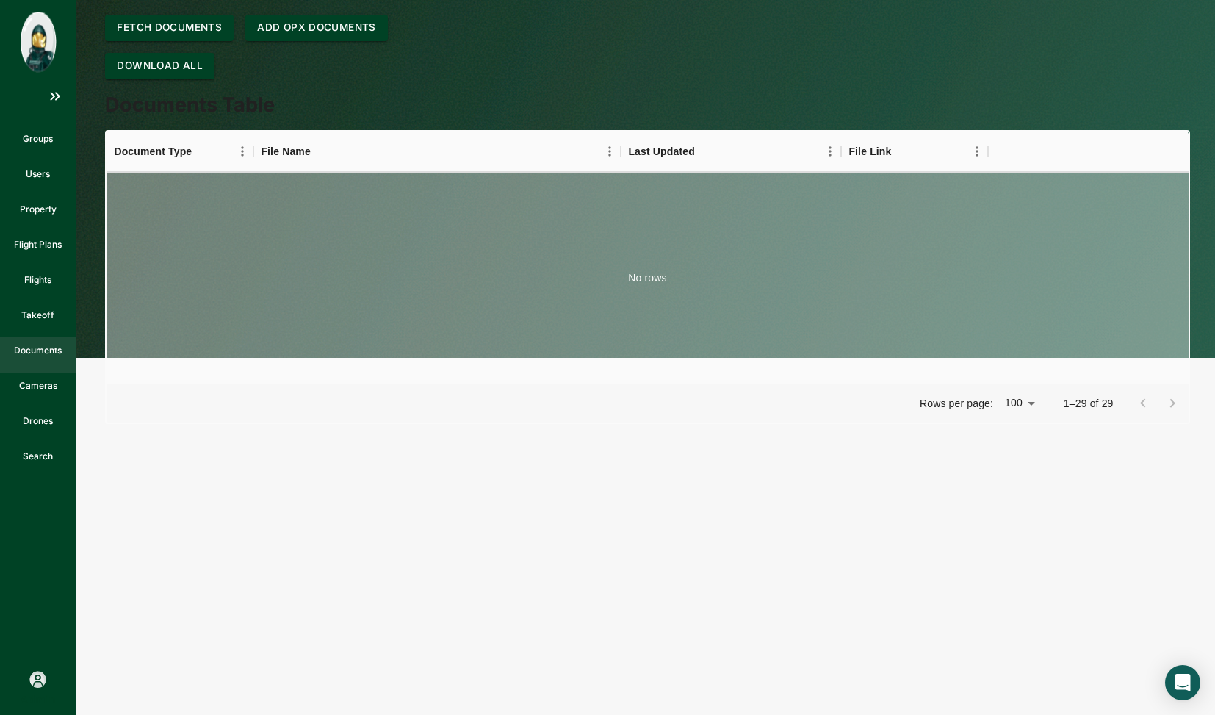
scroll to position [0, 0]
drag, startPoint x: 96, startPoint y: 205, endPoint x: 98, endPoint y: 242, distance: 36.8
click at [98, 242] on div "Fetch Documents Add Opx Documents Download All Documents Table Document Type Fi…" at bounding box center [633, 204] width 1114 height 439
drag, startPoint x: 98, startPoint y: 242, endPoint x: 65, endPoint y: 256, distance: 36.9
click at [65, 256] on div "Groups Users Property Flight Plans Flights Takeoff Documents Cameras Drones Sea…" at bounding box center [607, 205] width 1215 height 468
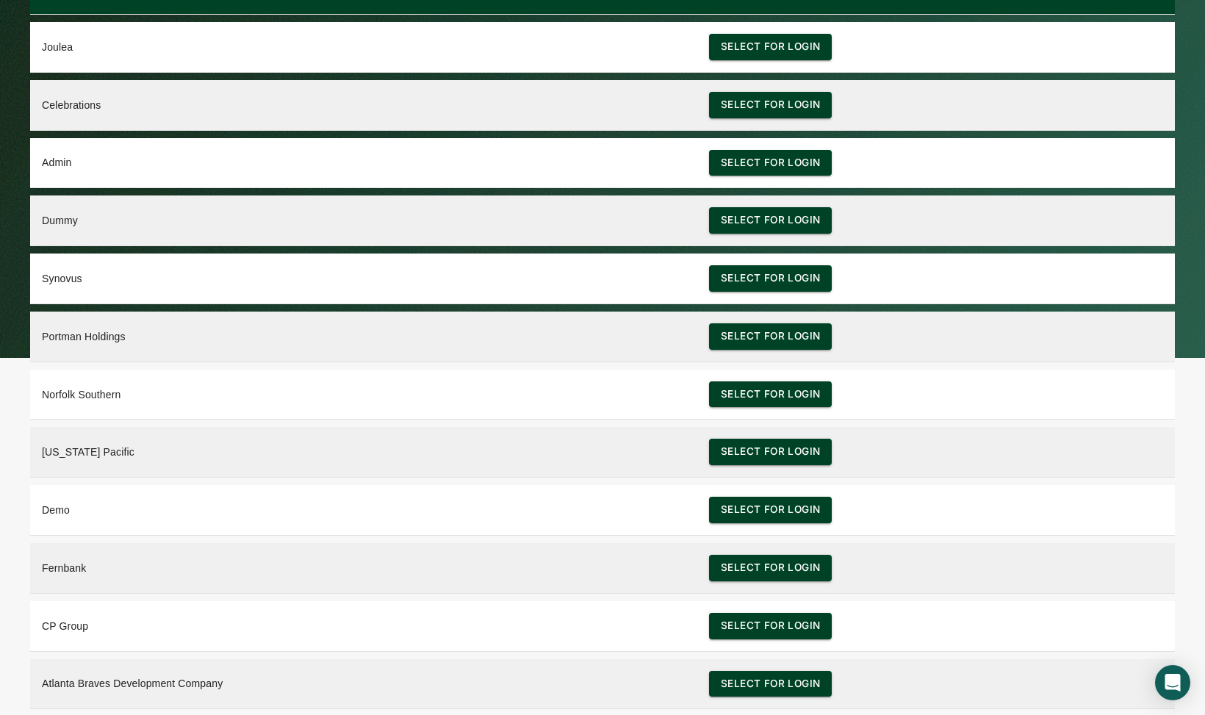
scroll to position [36, 0]
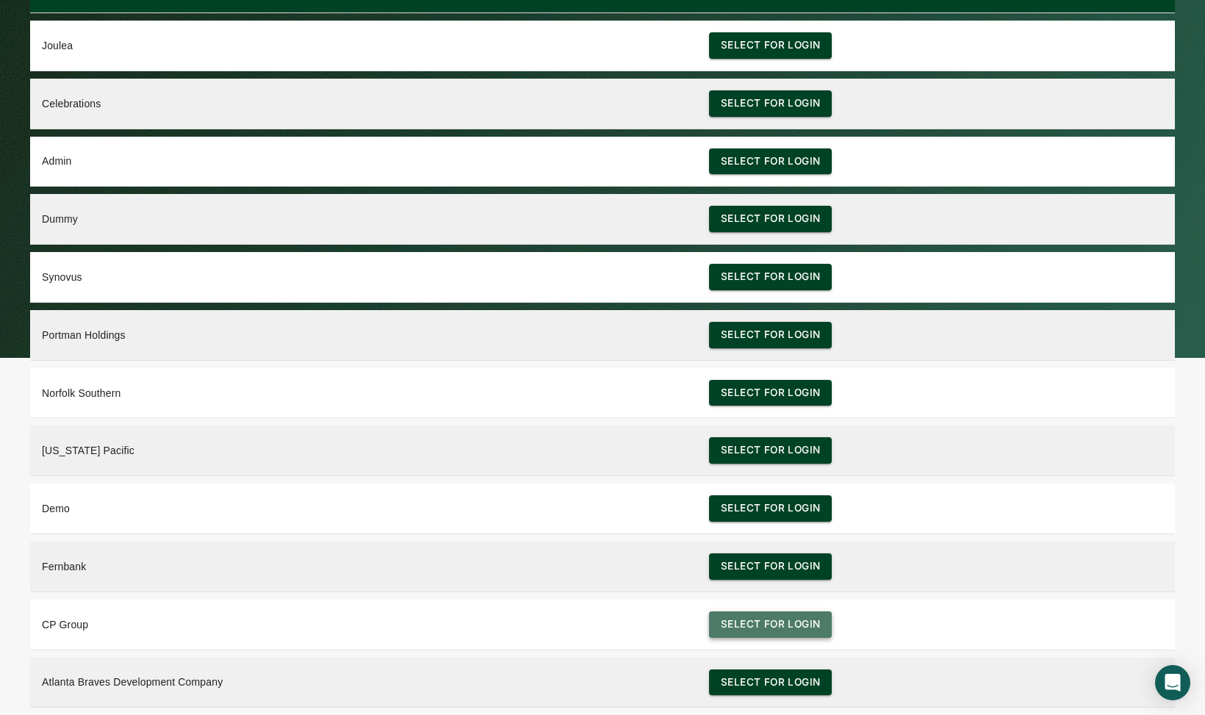
click at [738, 621] on button "Select for login" at bounding box center [770, 624] width 123 height 26
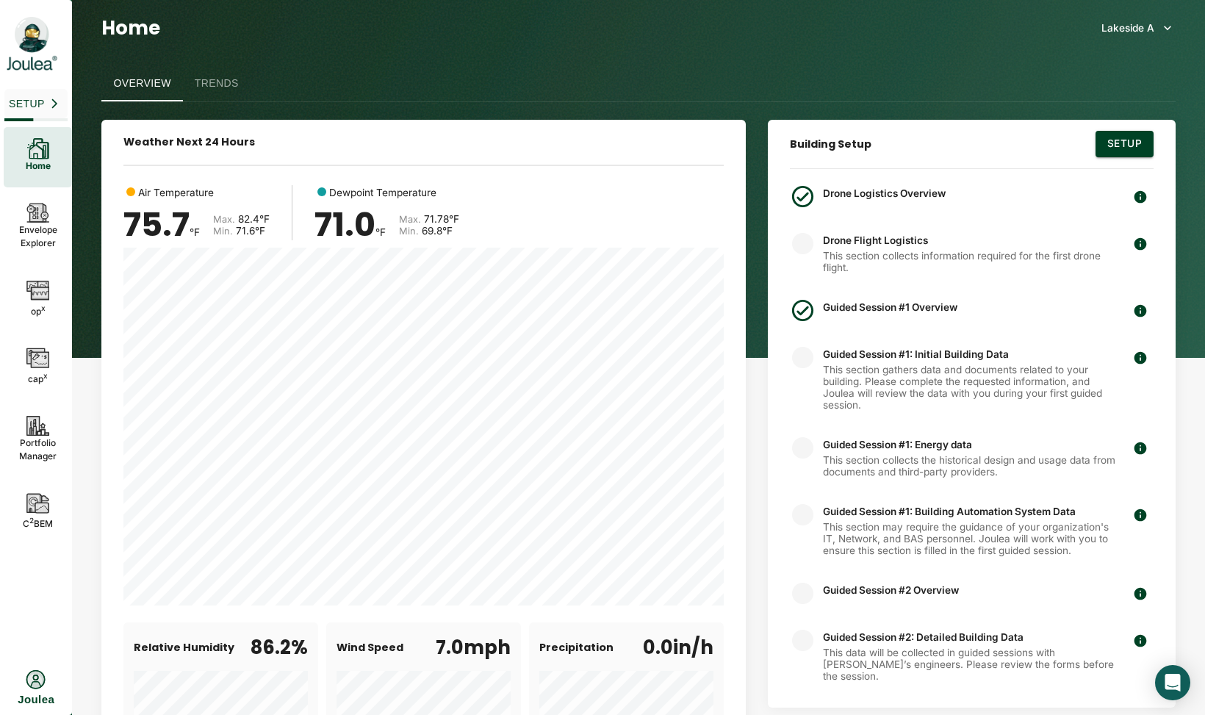
click at [1139, 10] on div "Home Lakeside A" at bounding box center [638, 27] width 1074 height 55
click at [1145, 26] on div "Lakeside A" at bounding box center [1127, 28] width 53 height 16
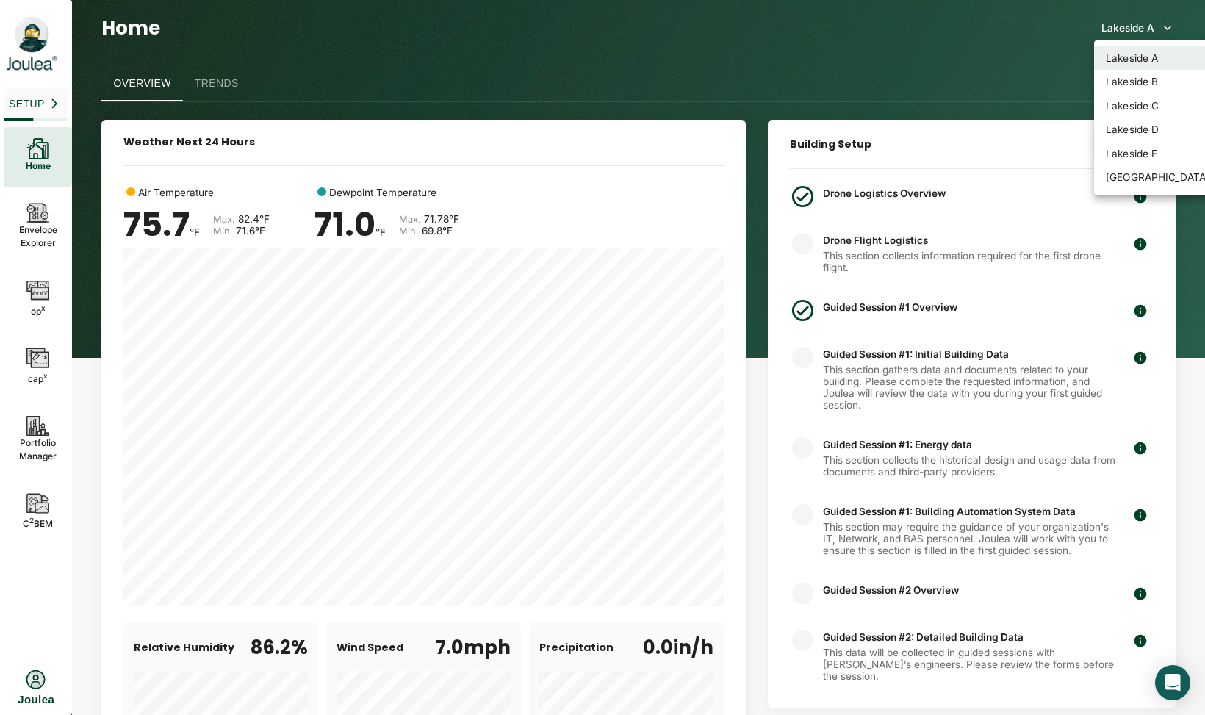
click at [1144, 178] on div "[GEOGRAPHIC_DATA][PERSON_NAME]" at bounding box center [1199, 177] width 186 height 15
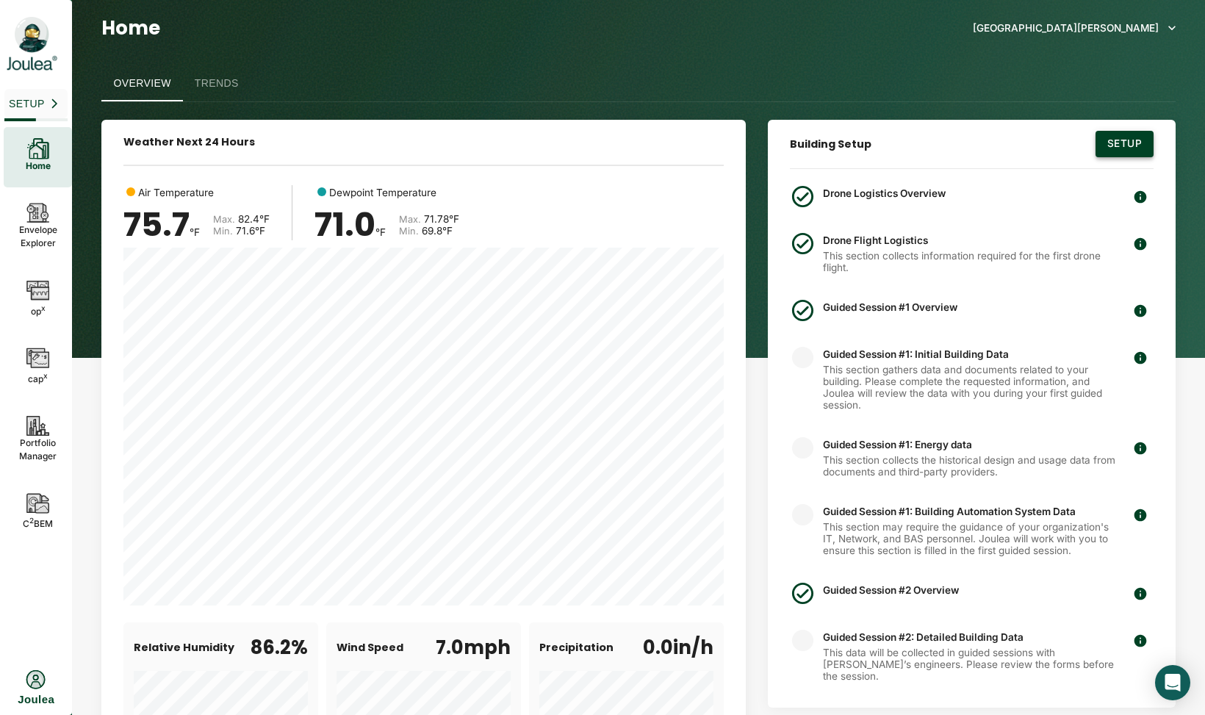
click at [1119, 141] on button "Setup" at bounding box center [1125, 144] width 58 height 26
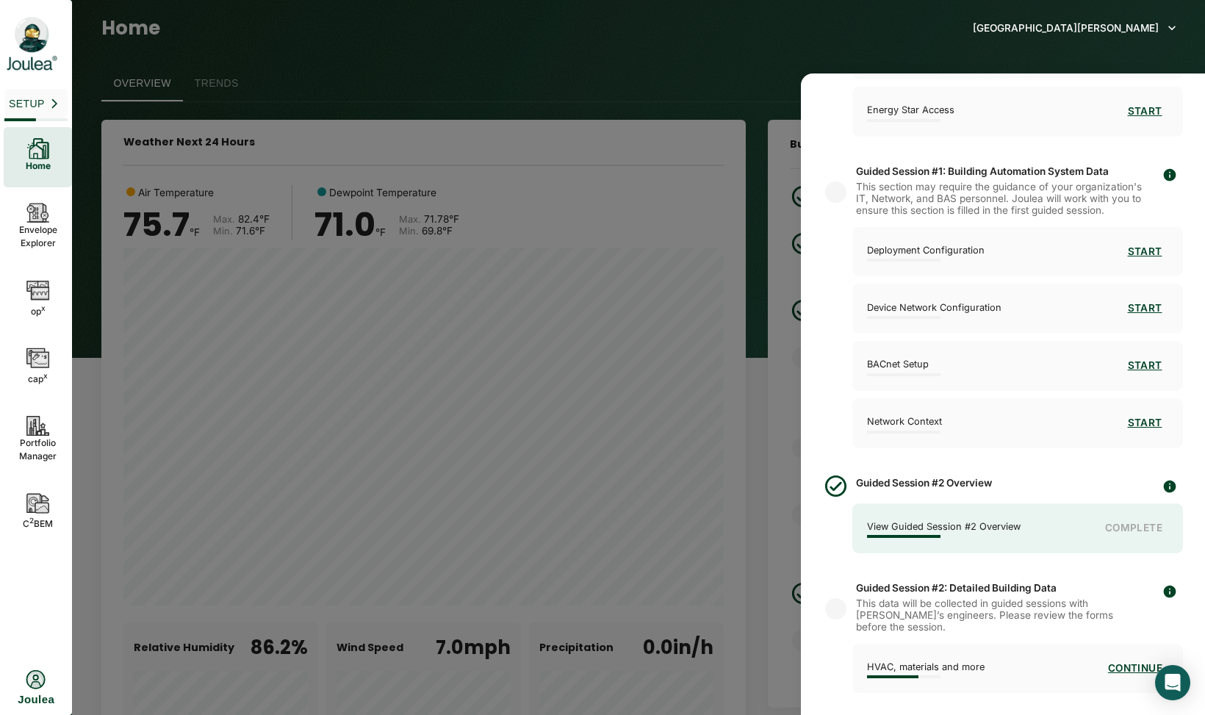
scroll to position [780, 0]
click at [1132, 673] on button "Continue" at bounding box center [1135, 668] width 66 height 26
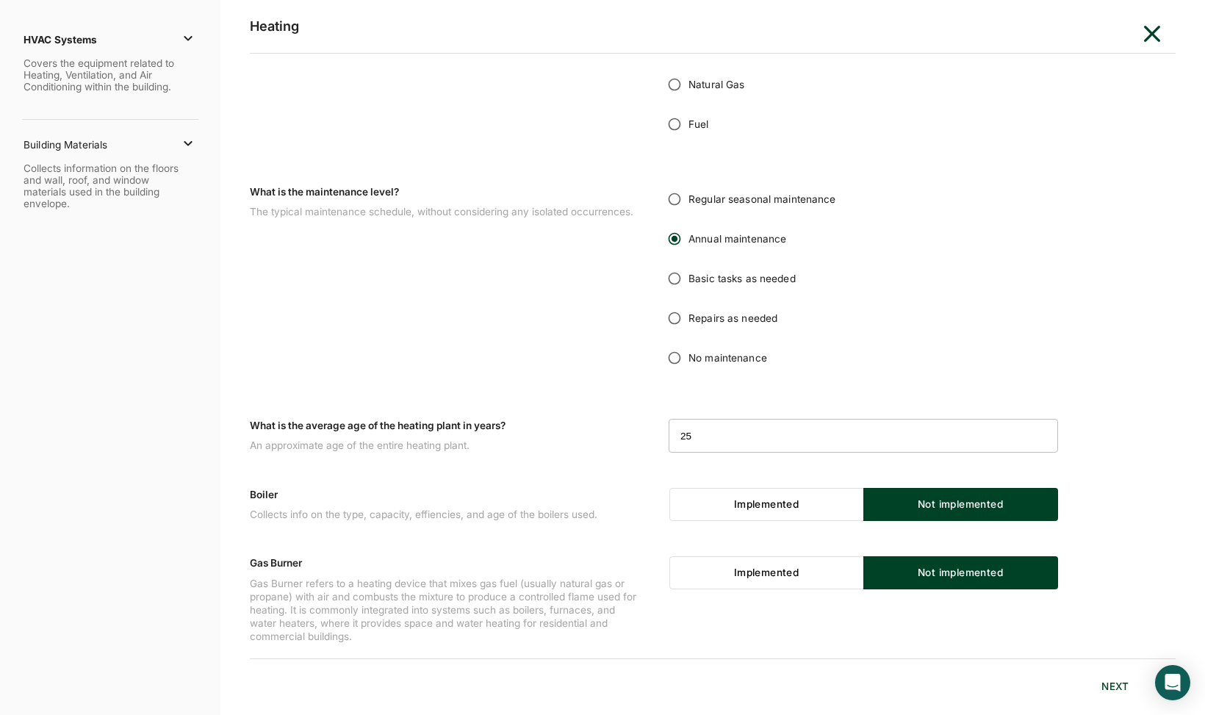
scroll to position [220, 0]
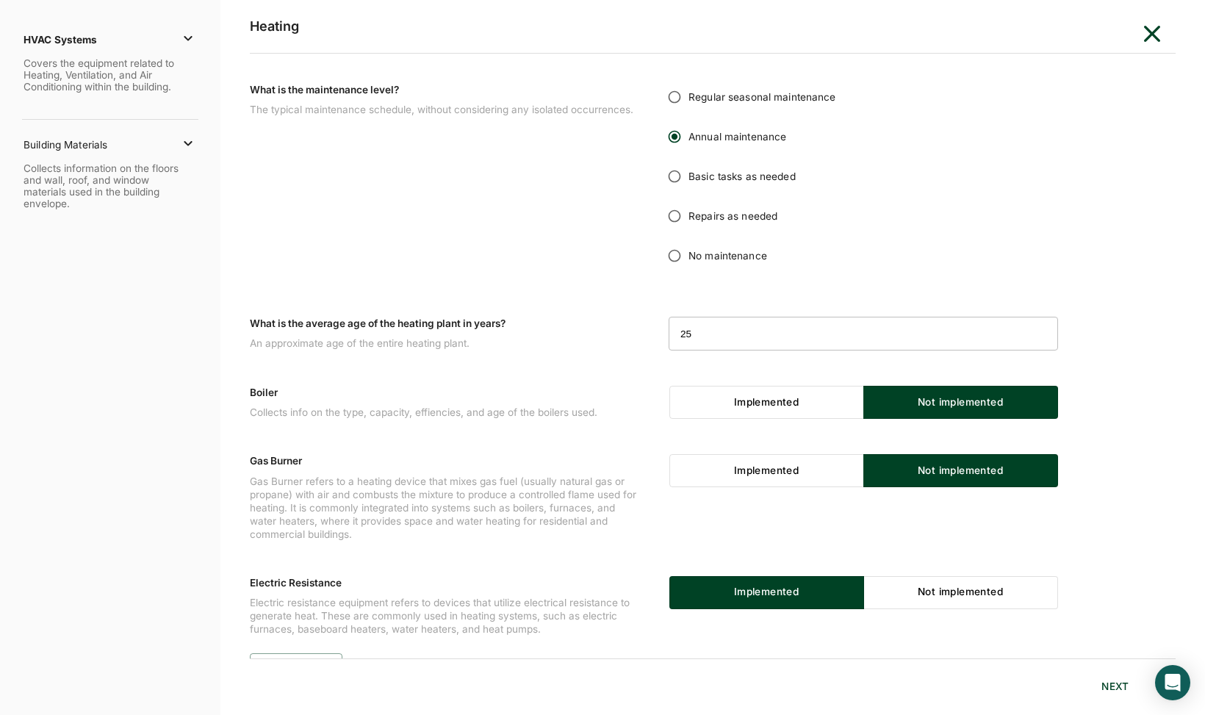
click at [175, 43] on p "HVAC Systems" at bounding box center [102, 39] width 156 height 15
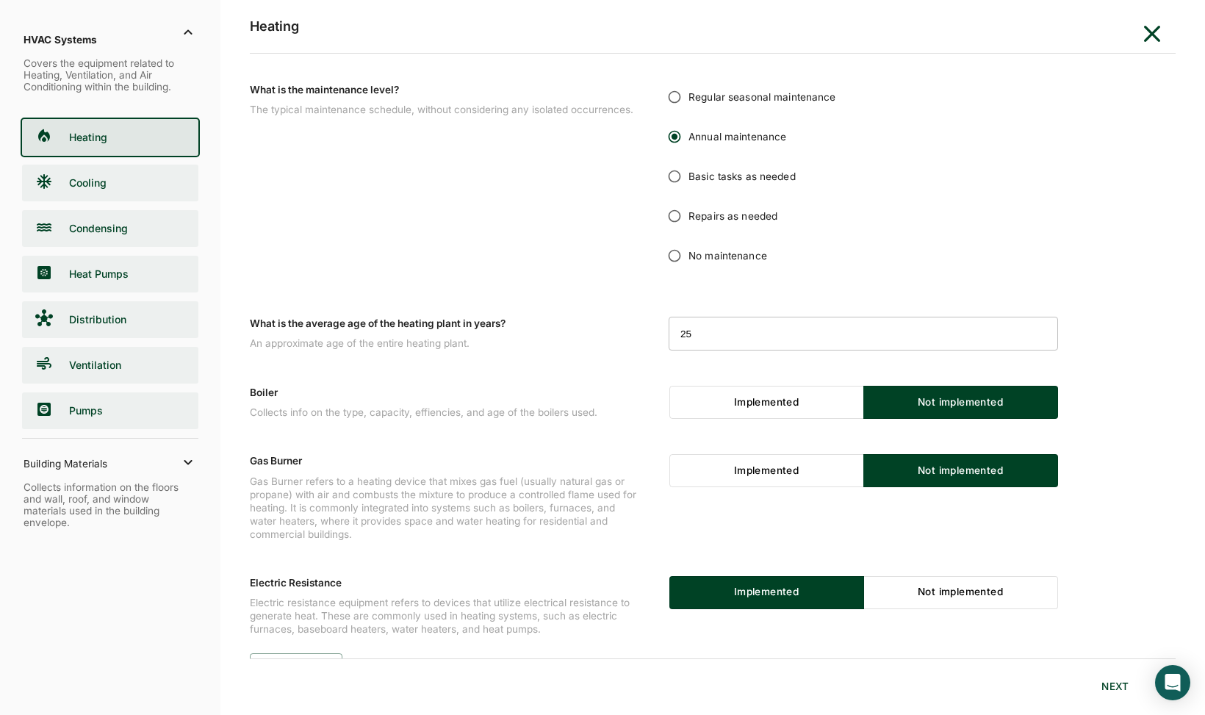
click at [114, 136] on span "Heating" at bounding box center [132, 137] width 132 height 12
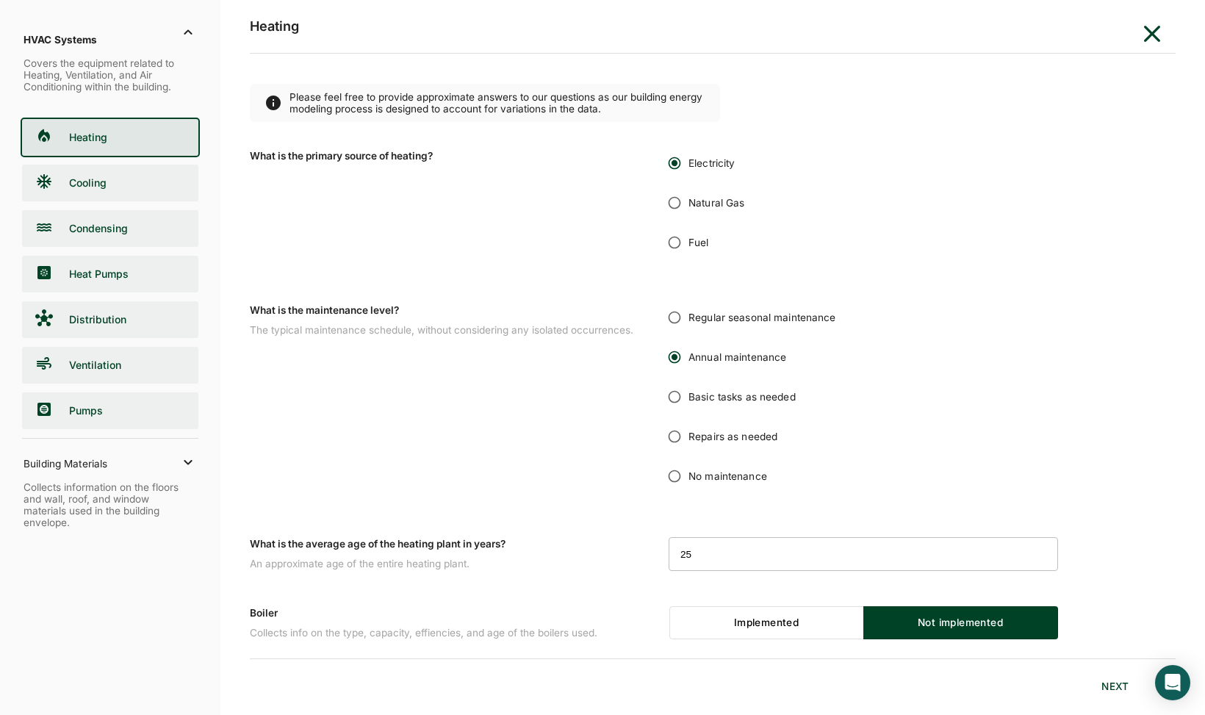
radio input "false"
click at [123, 144] on div "Heating" at bounding box center [110, 137] width 176 height 37
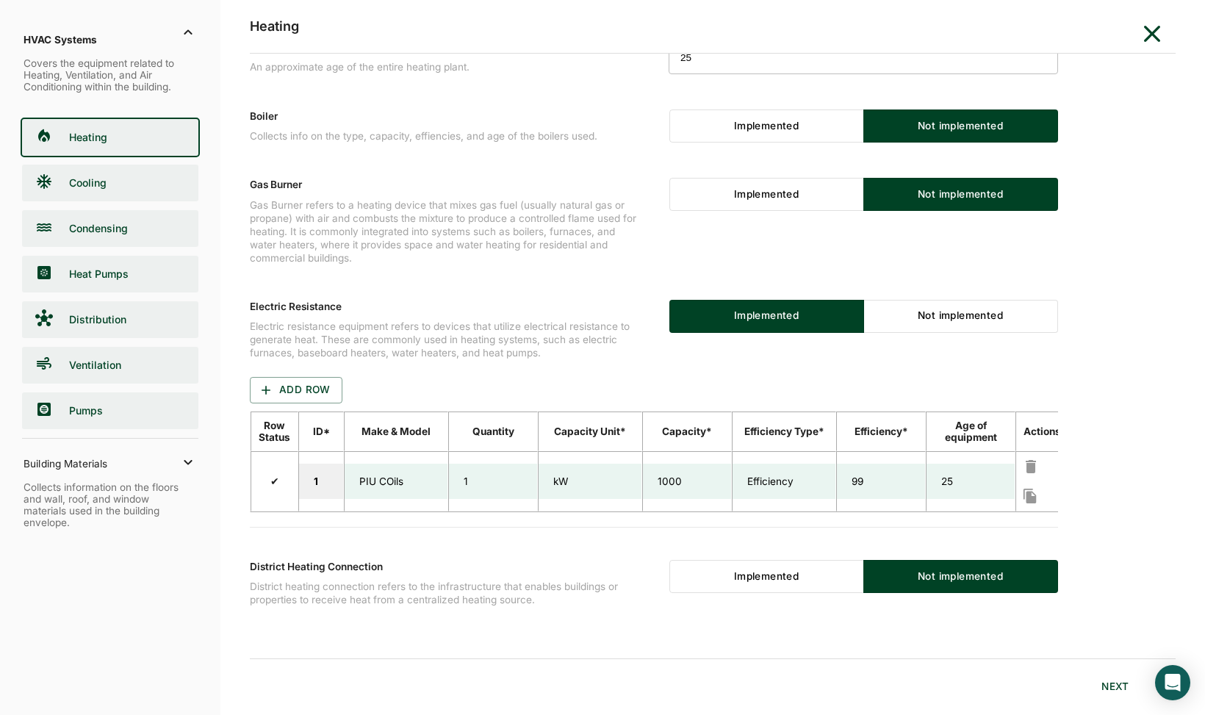
scroll to position [514, 0]
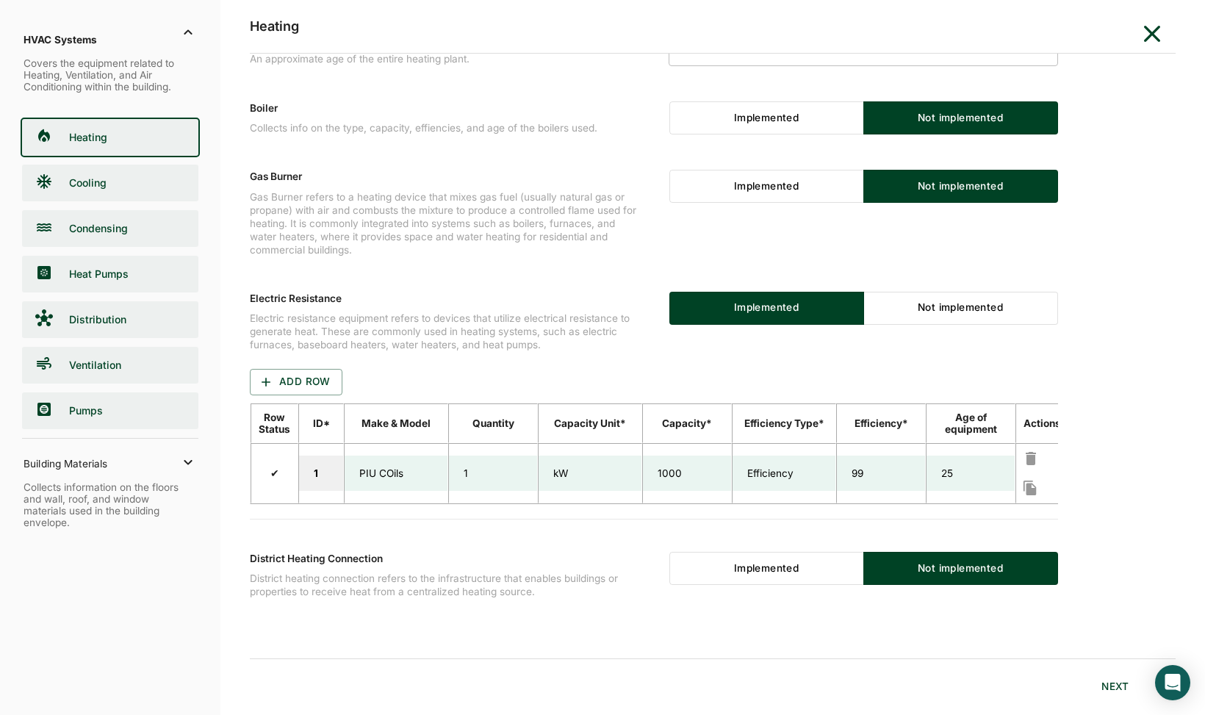
radio input "false"
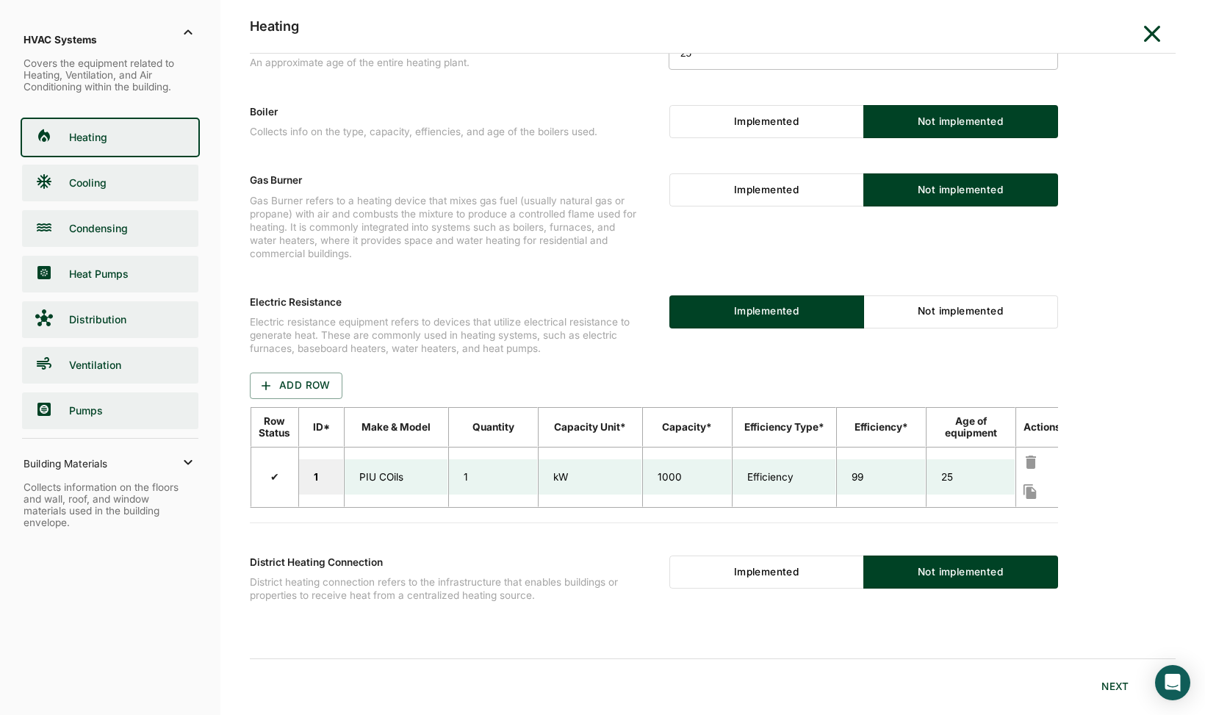
scroll to position [516, 0]
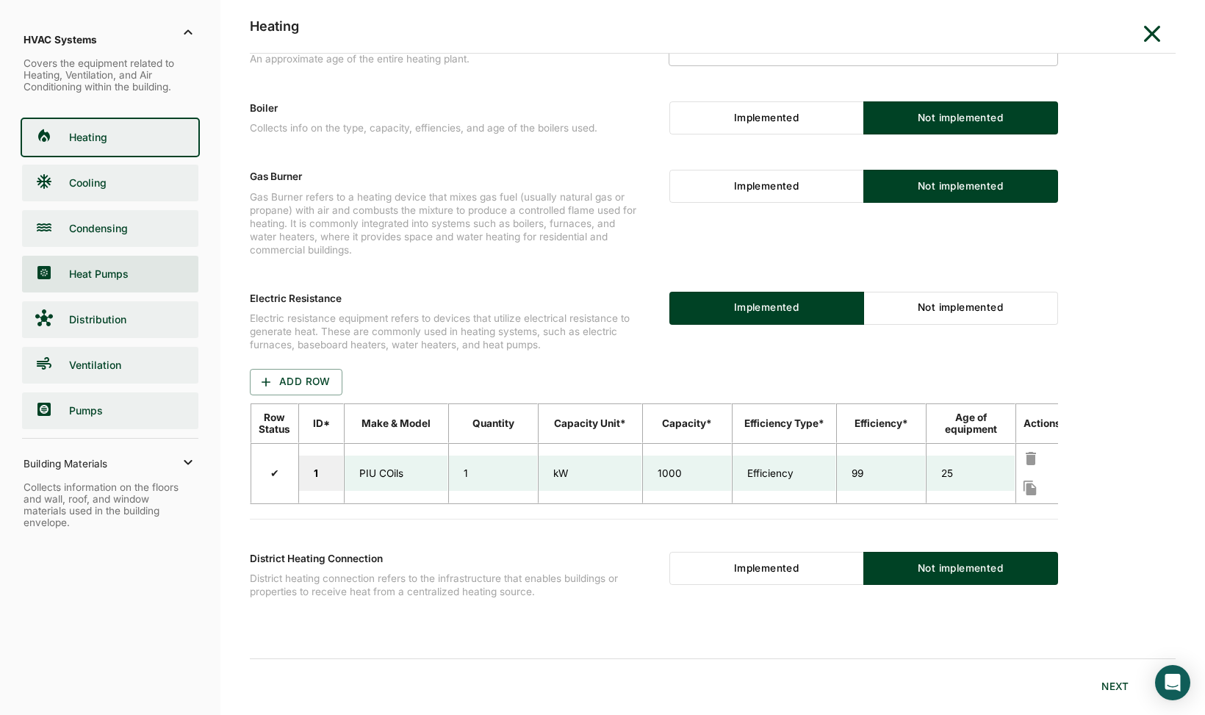
click at [128, 273] on span "Heat Pumps" at bounding box center [132, 273] width 132 height 12
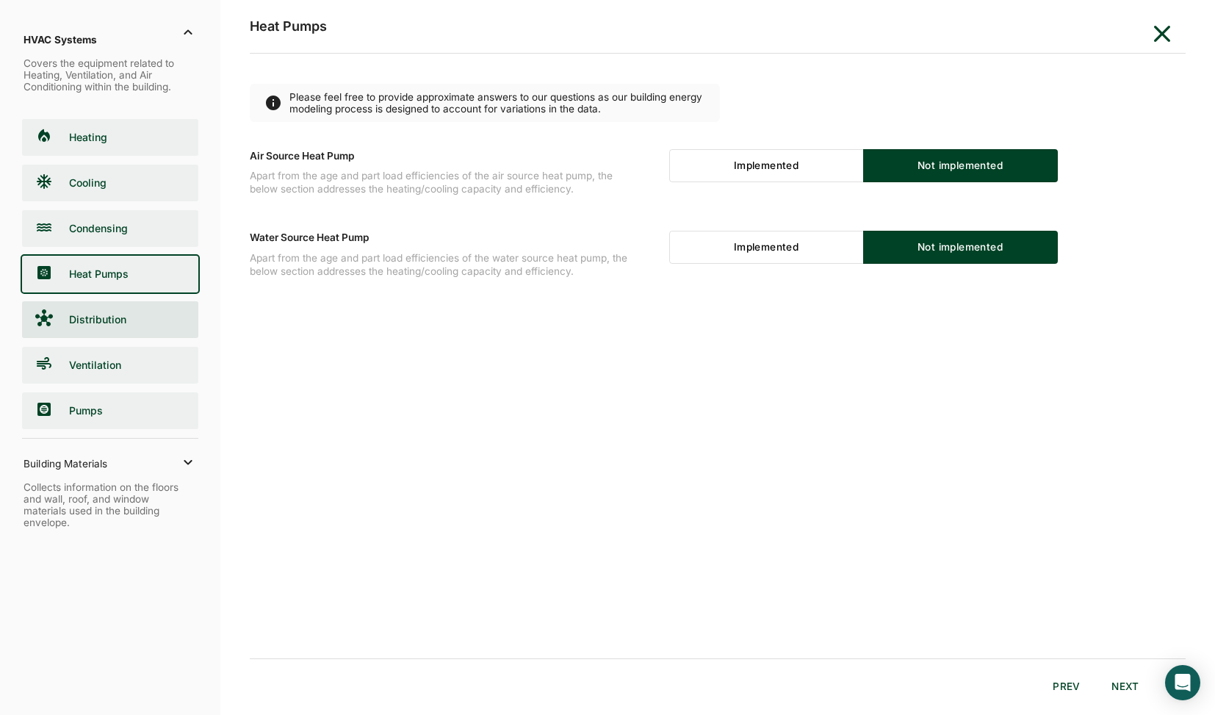
click at [103, 323] on span "Distribution" at bounding box center [132, 319] width 132 height 12
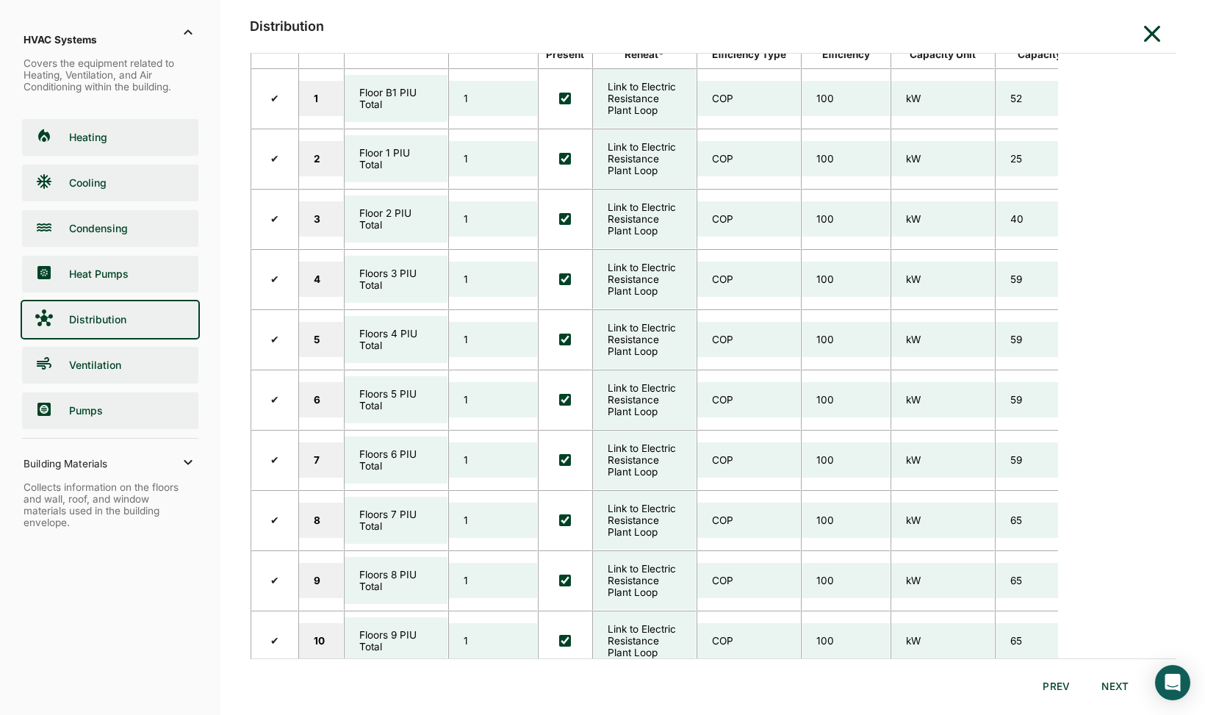
scroll to position [441, 0]
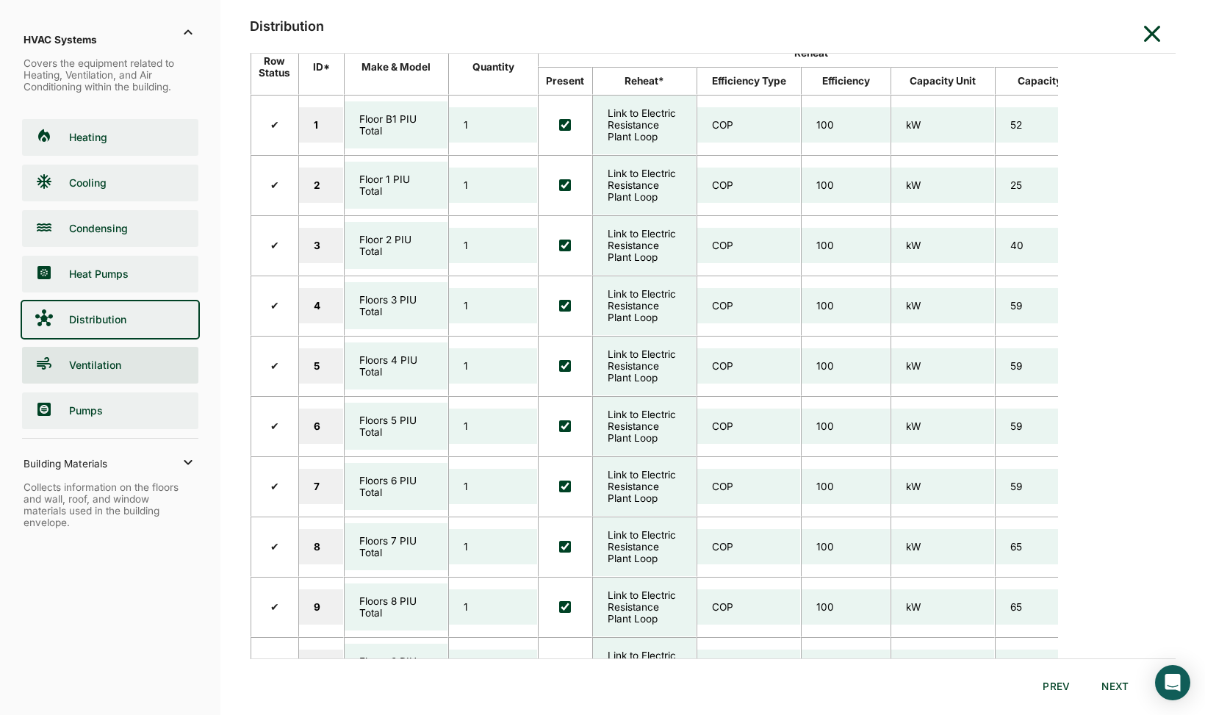
click at [109, 364] on span "Ventilation" at bounding box center [132, 365] width 132 height 12
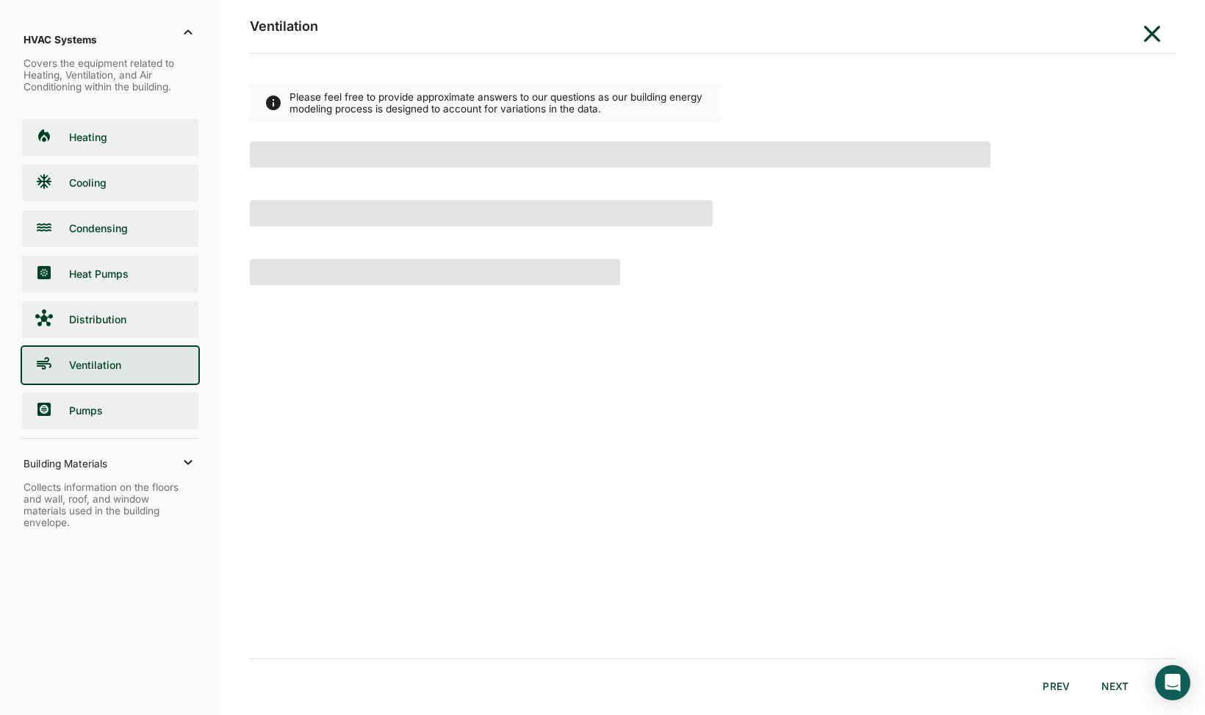
scroll to position [0, 0]
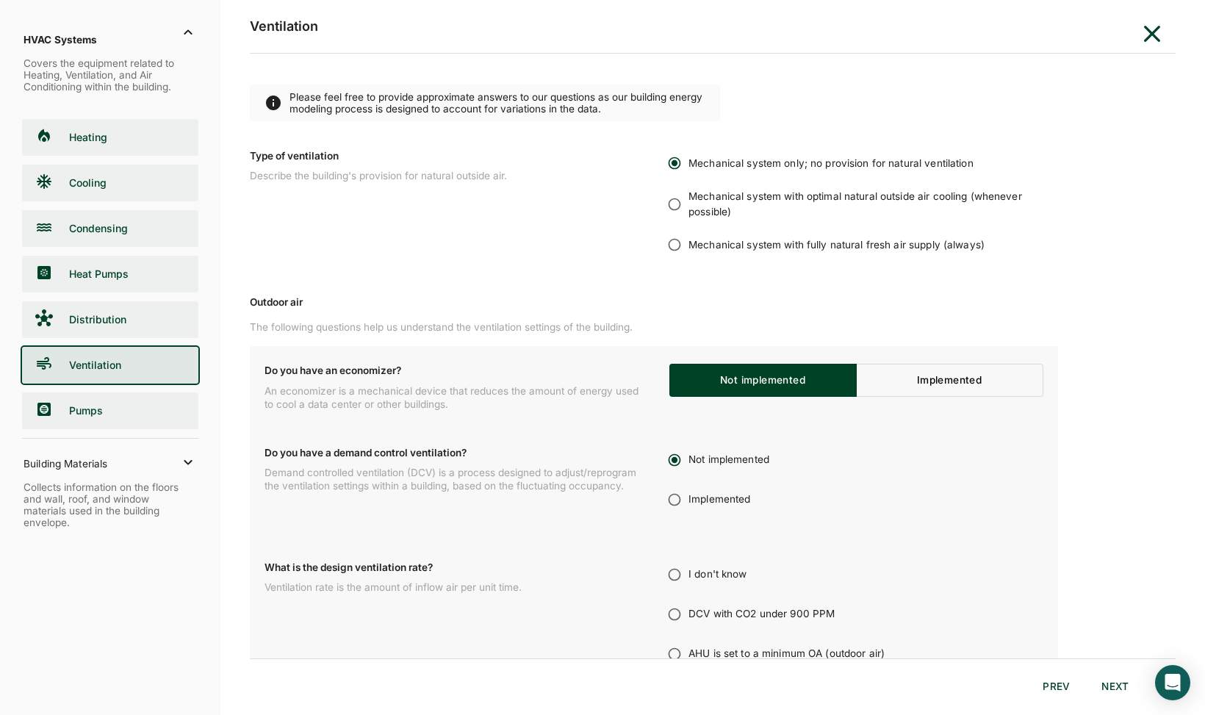
radio input "false"
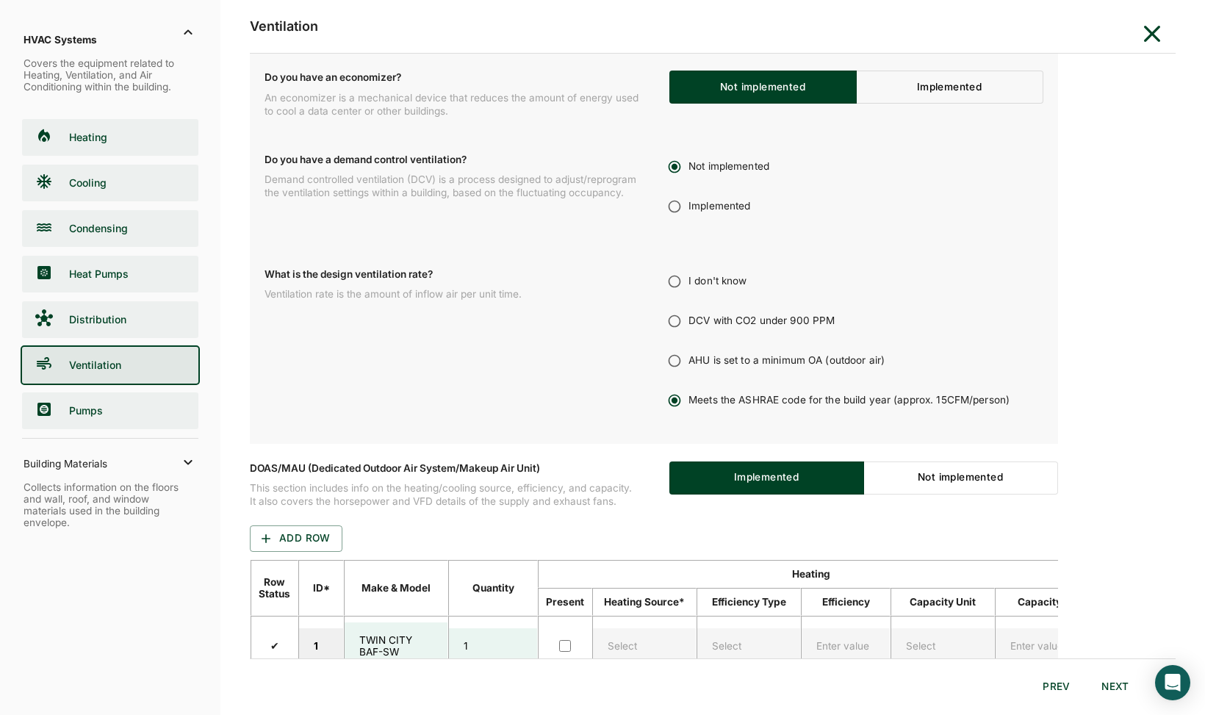
scroll to position [294, 0]
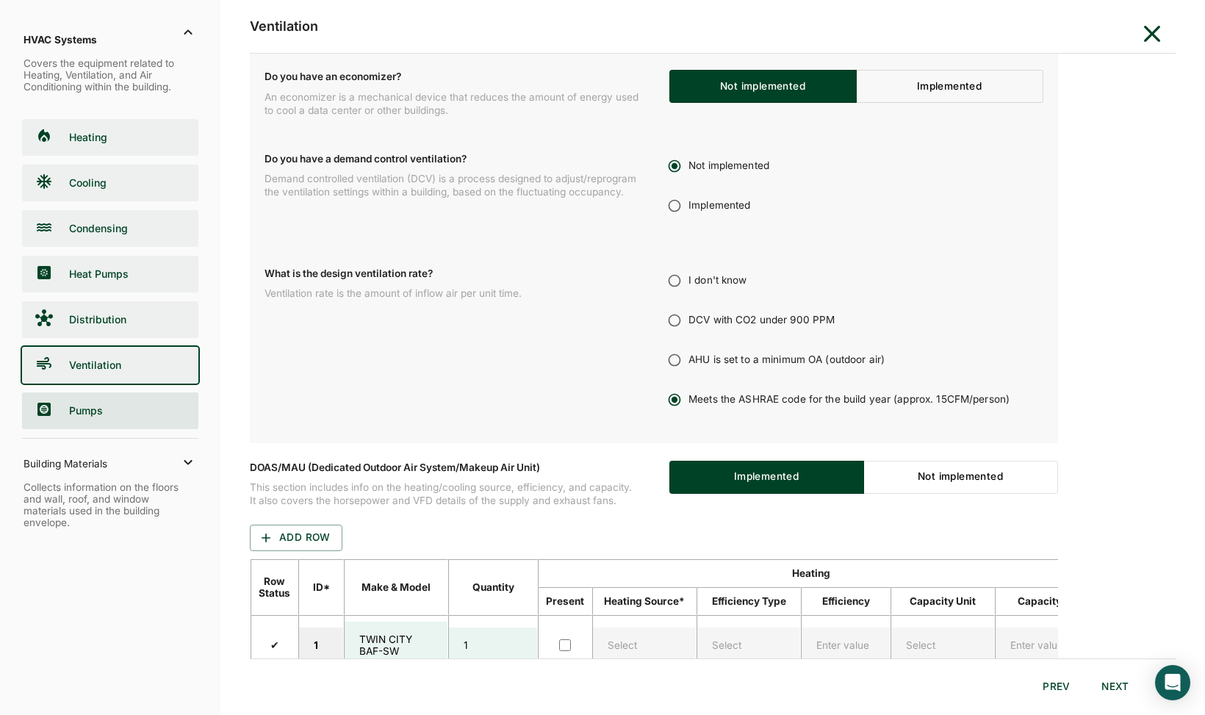
click at [123, 412] on span "Pumps" at bounding box center [132, 410] width 132 height 12
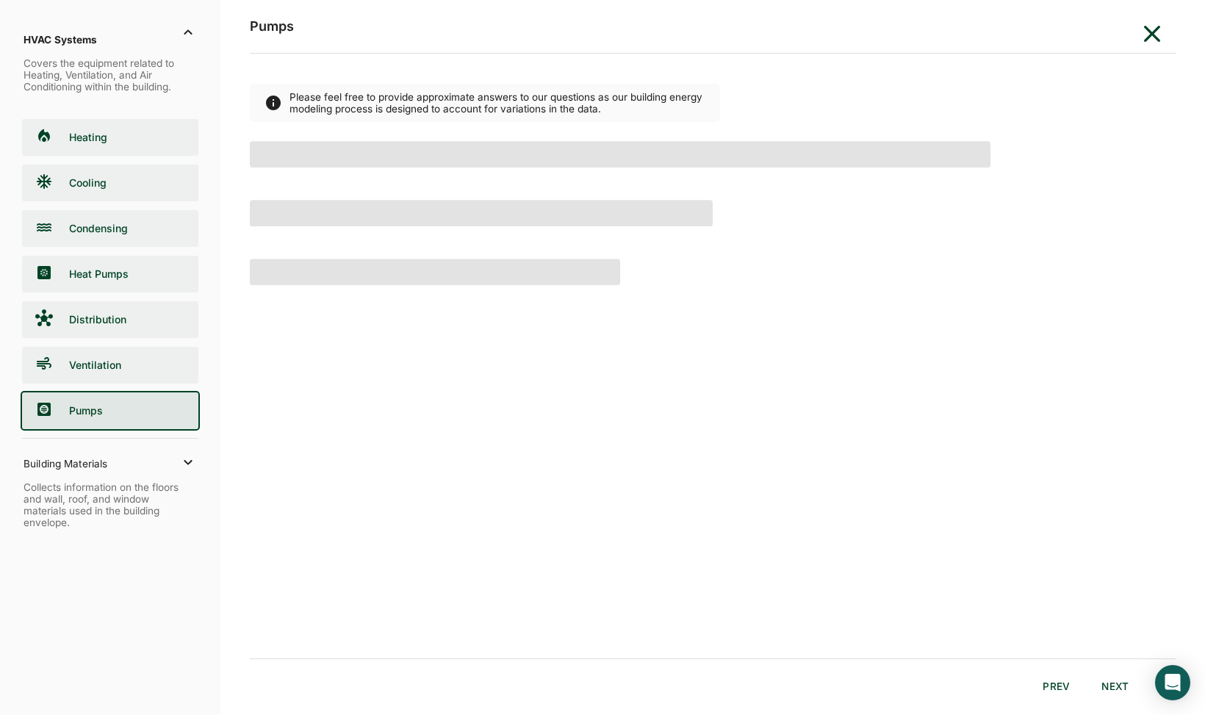
scroll to position [0, 0]
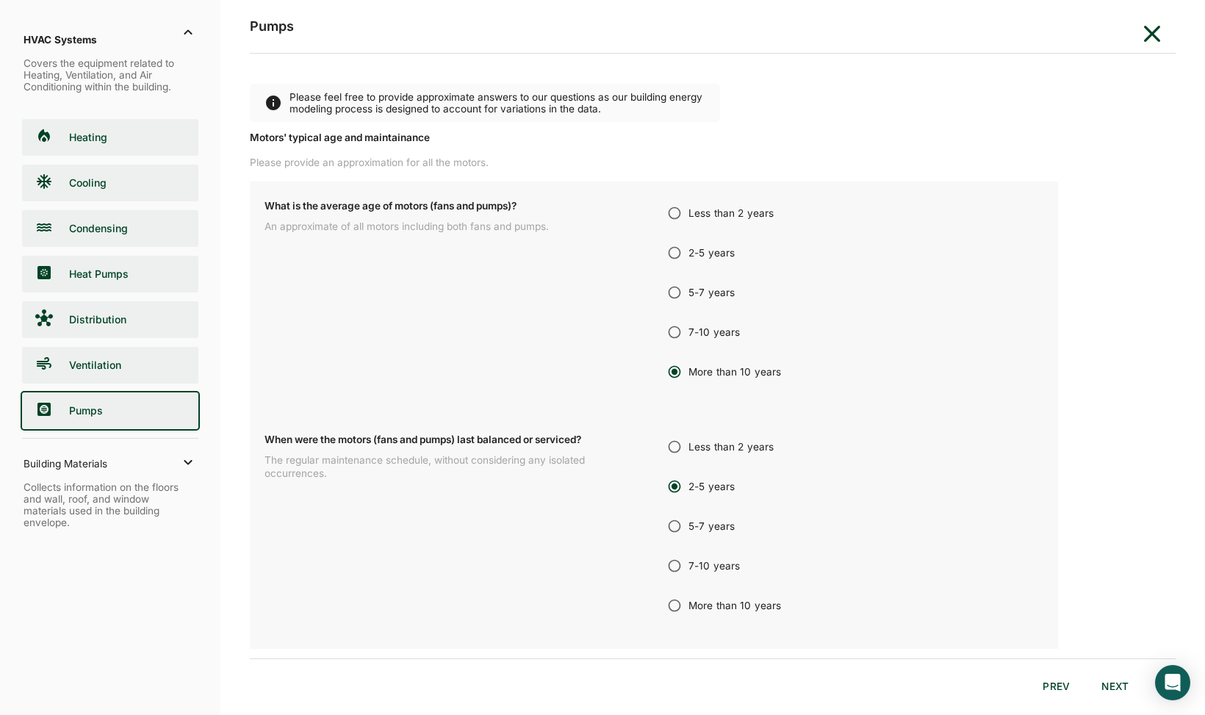
radio input "false"
